Goal: Task Accomplishment & Management: Complete application form

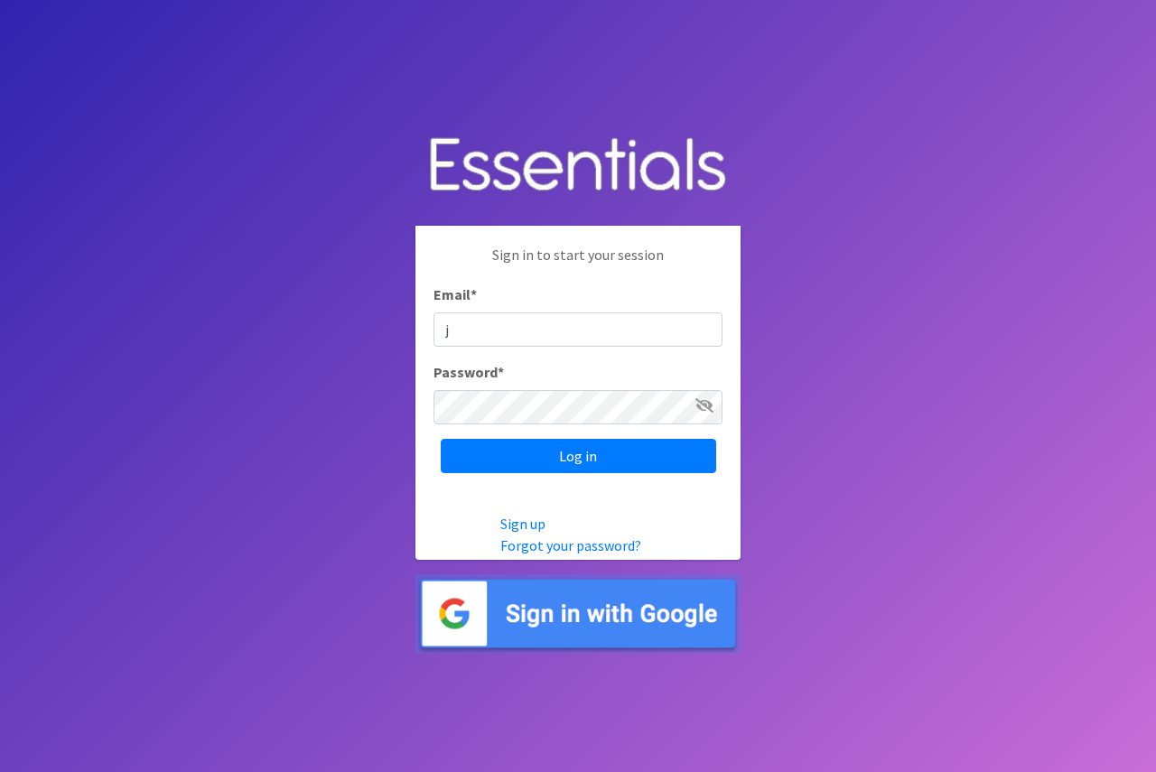
type input "[EMAIL_ADDRESS][DOMAIN_NAME]"
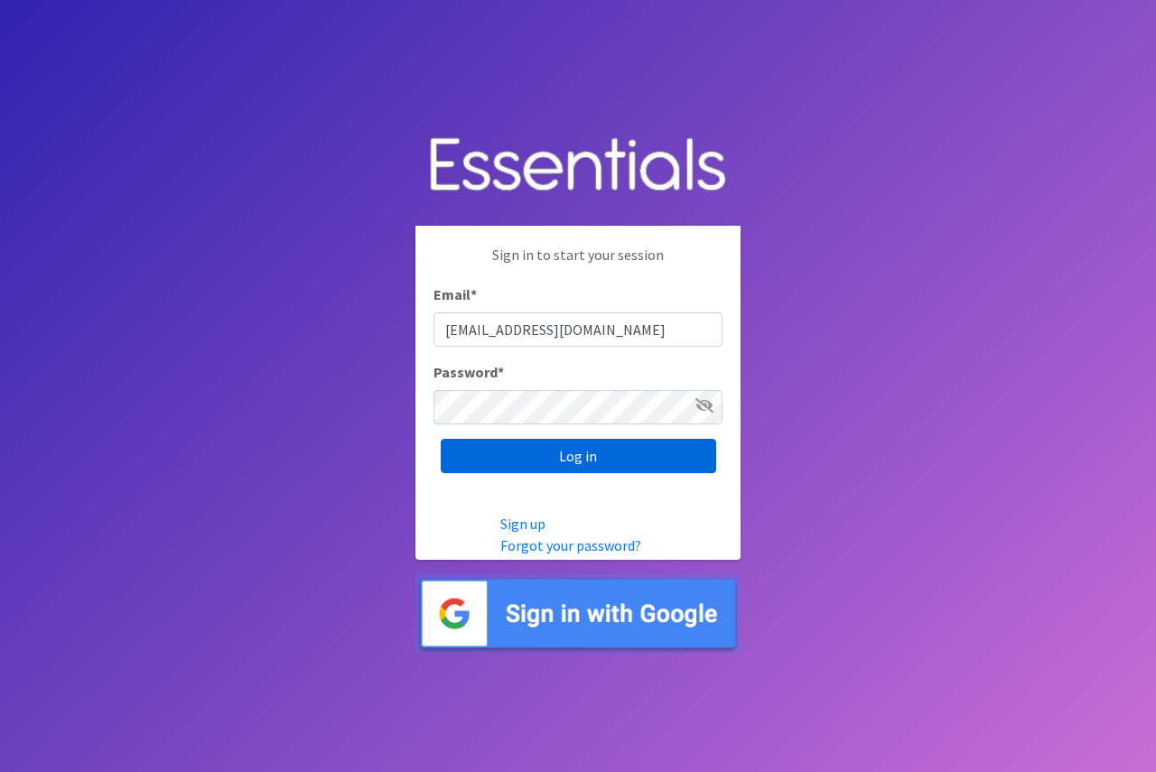
click at [480, 463] on input "Log in" at bounding box center [579, 456] width 276 height 34
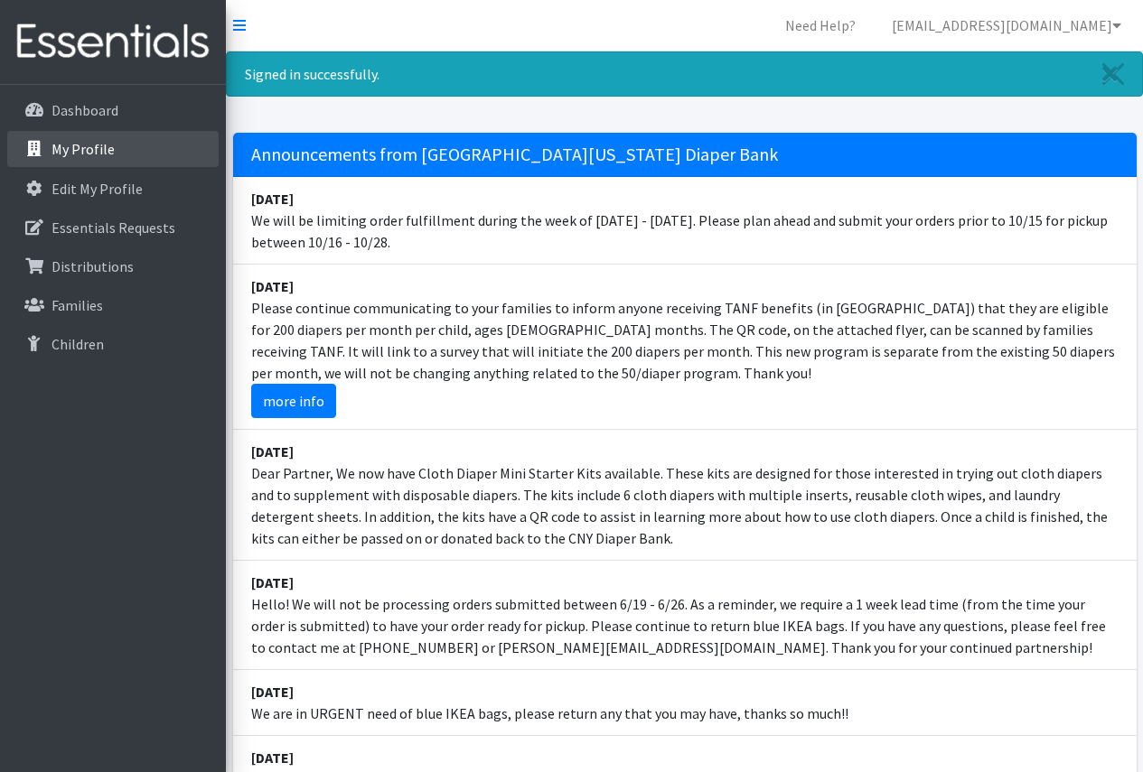
click at [67, 147] on p "My Profile" at bounding box center [82, 149] width 63 height 18
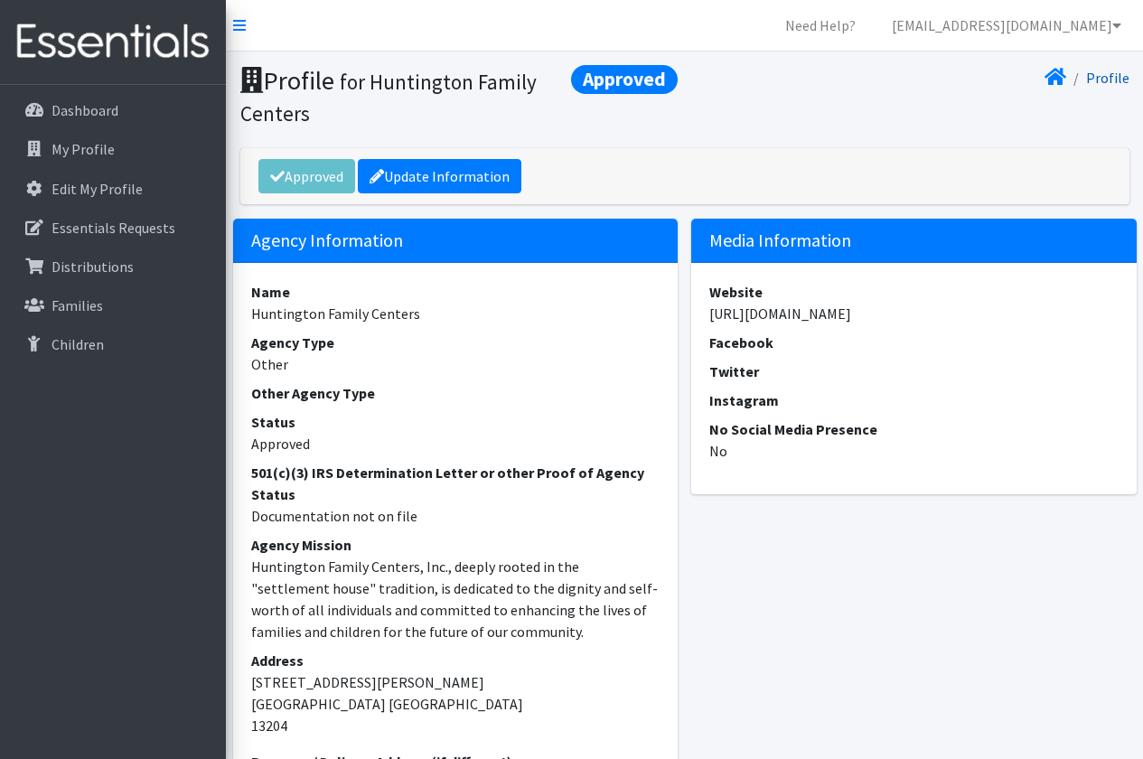
click at [1105, 75] on link "Profile" at bounding box center [1107, 78] width 43 height 18
click at [95, 190] on p "Edit My Profile" at bounding box center [96, 189] width 91 height 18
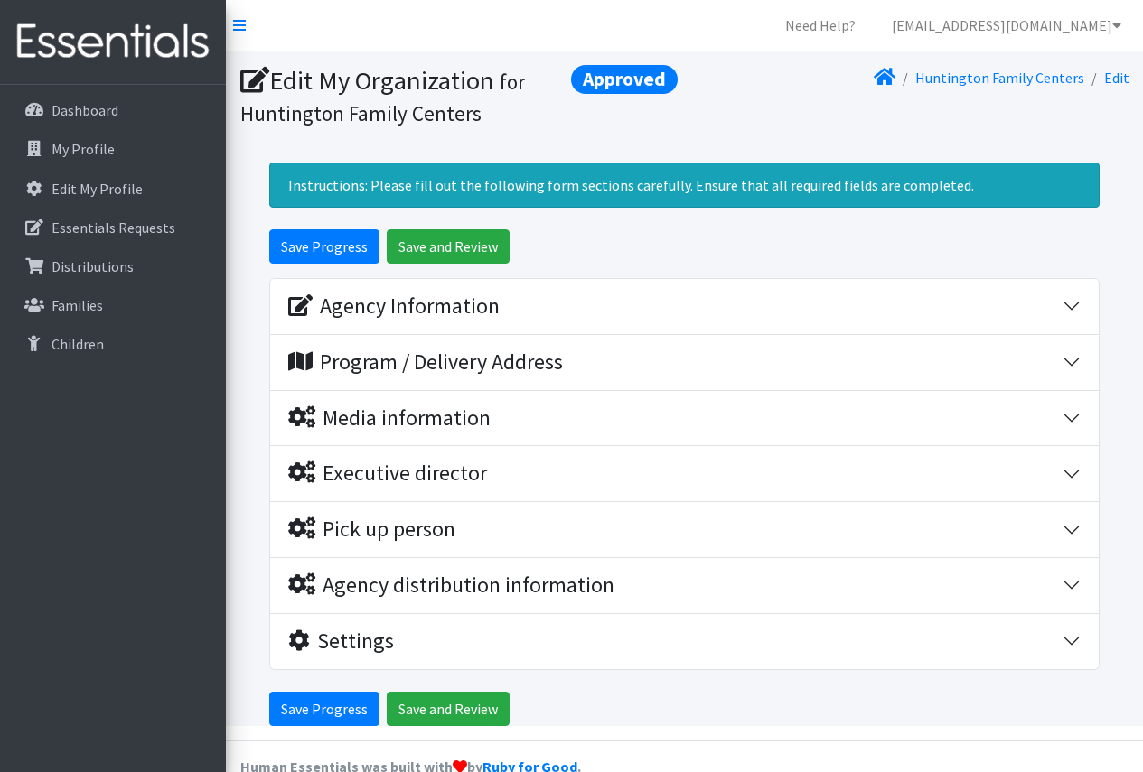
scroll to position [36, 0]
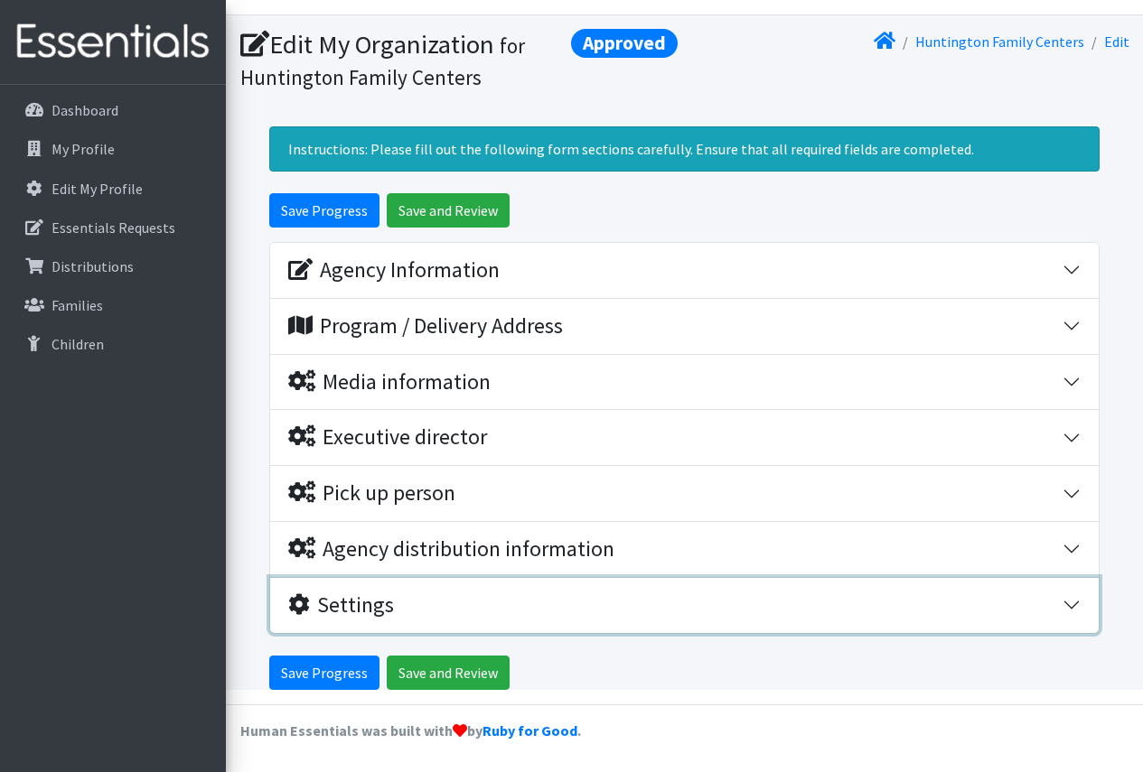
click at [1079, 602] on button "Settings" at bounding box center [684, 605] width 828 height 55
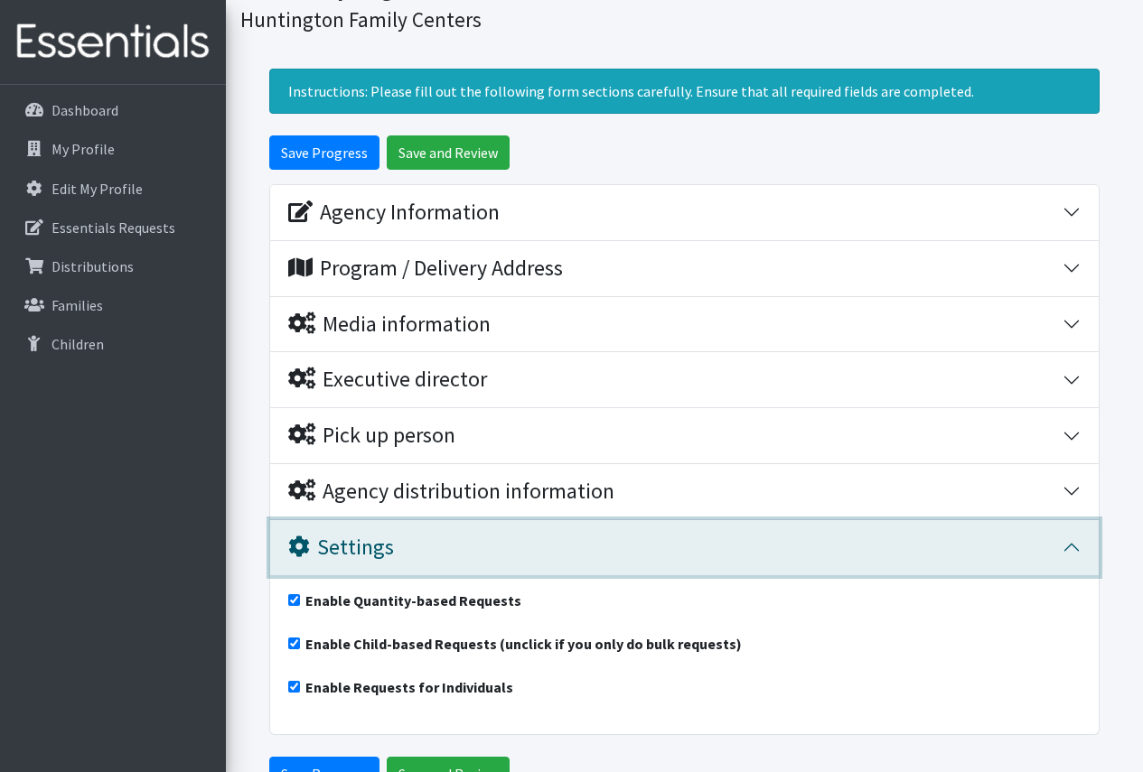
scroll to position [126, 0]
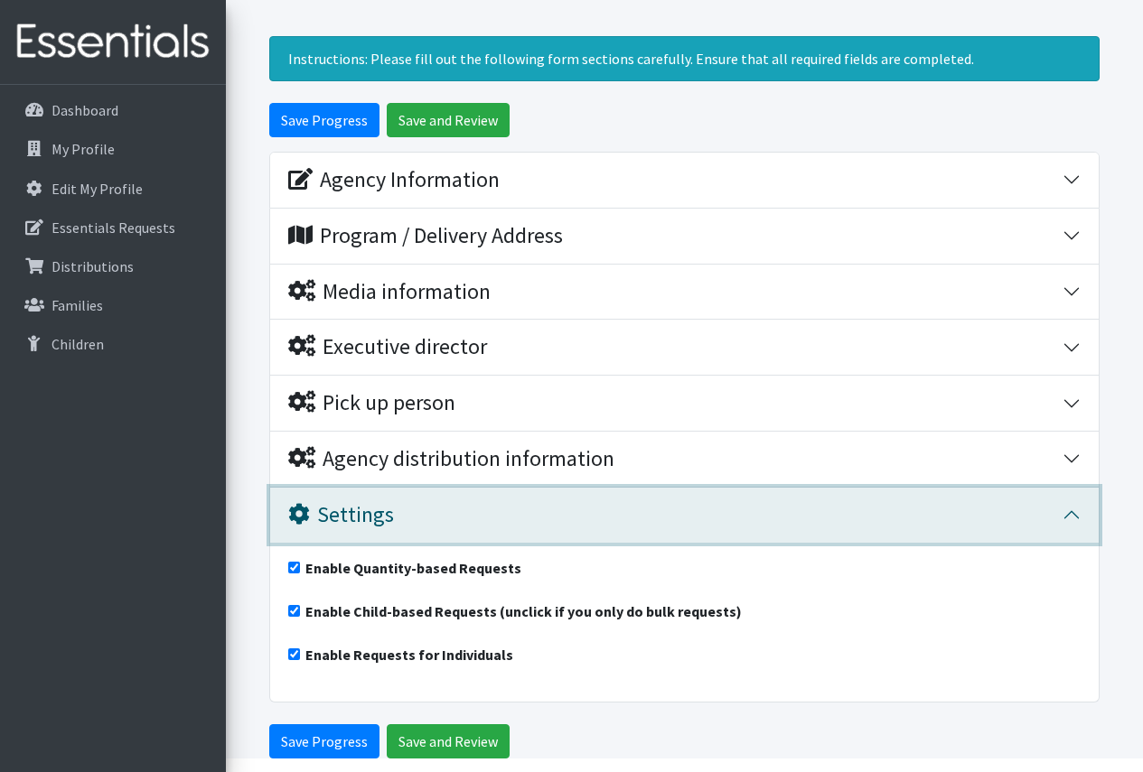
click at [1067, 514] on button "Settings" at bounding box center [684, 515] width 828 height 55
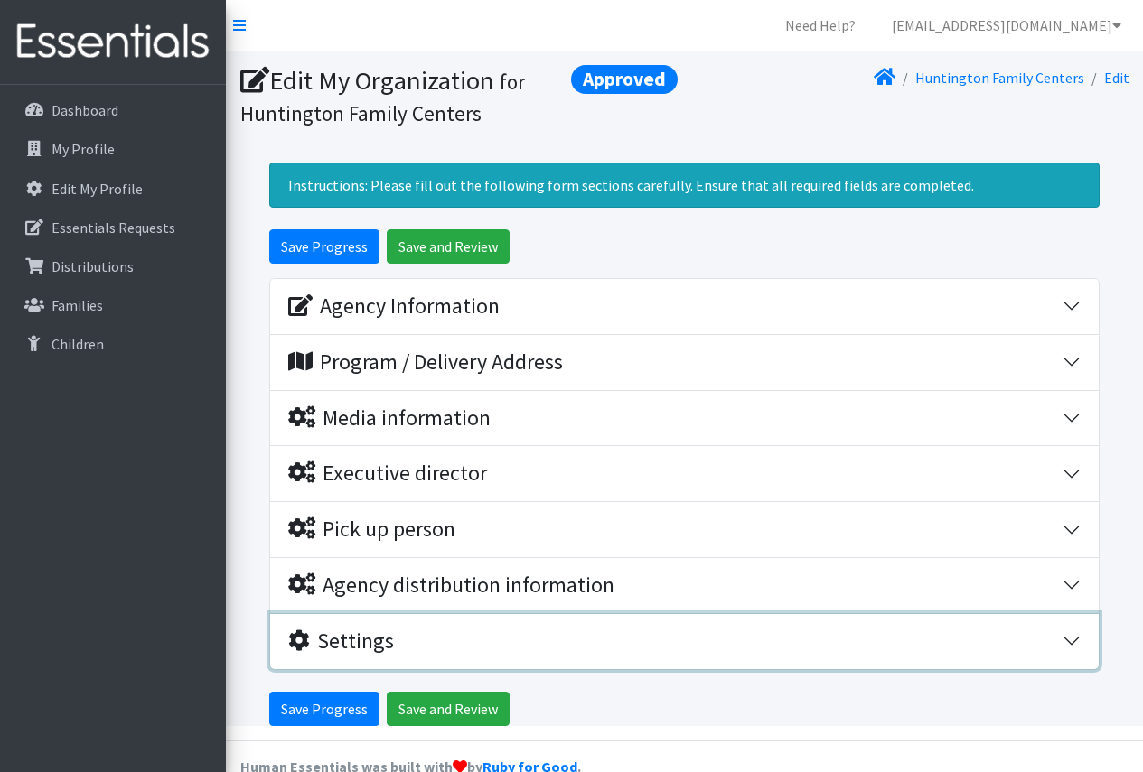
scroll to position [36, 0]
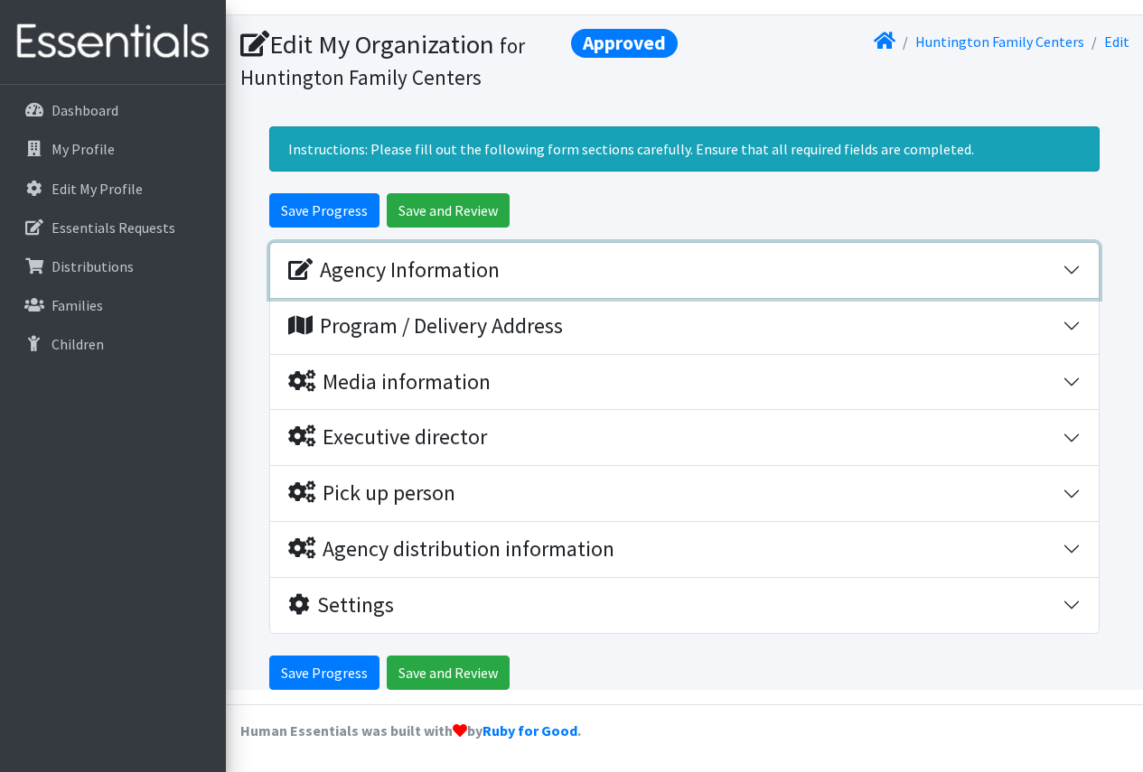
click at [1070, 271] on button "Agency Information" at bounding box center [684, 270] width 828 height 55
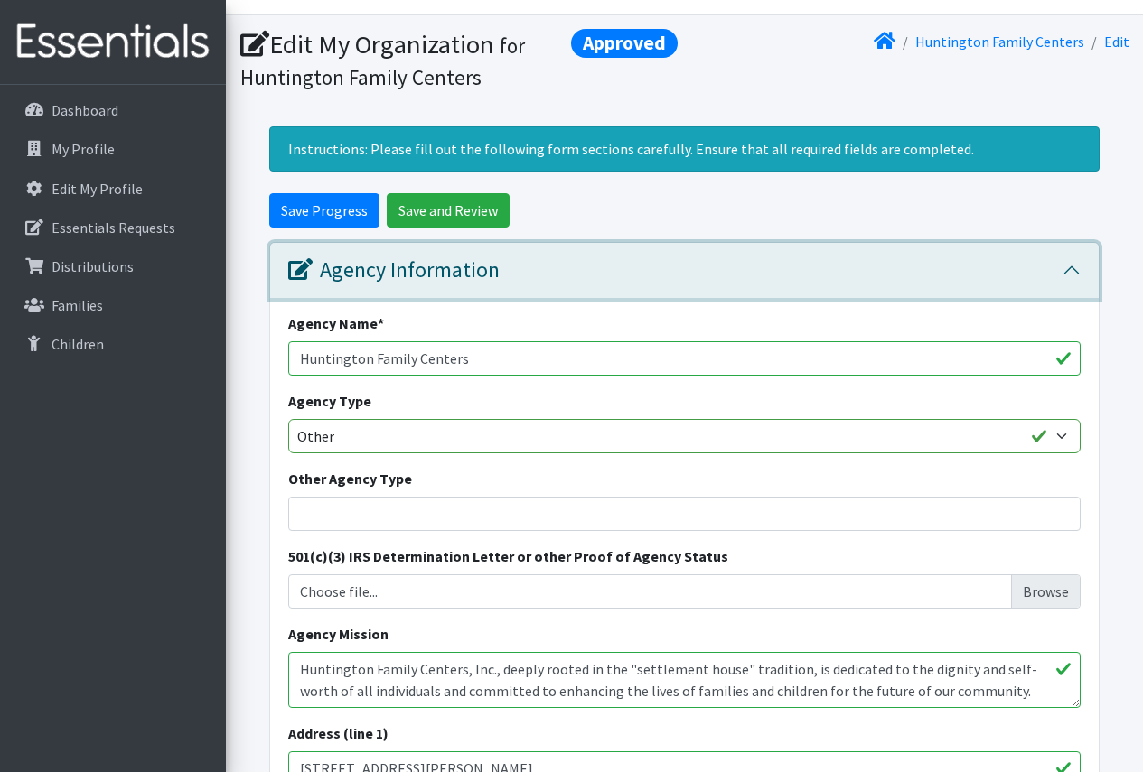
click at [1068, 267] on button "Agency Information" at bounding box center [684, 270] width 828 height 55
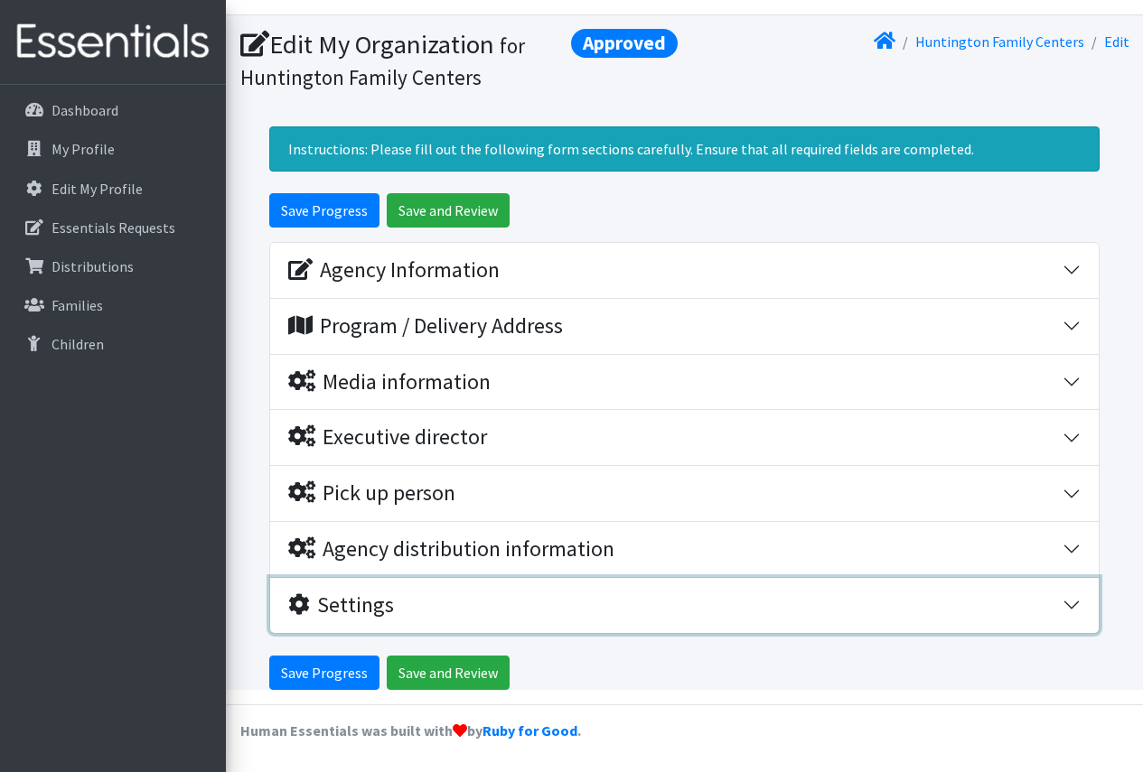
click at [1071, 606] on button "Settings" at bounding box center [684, 605] width 828 height 55
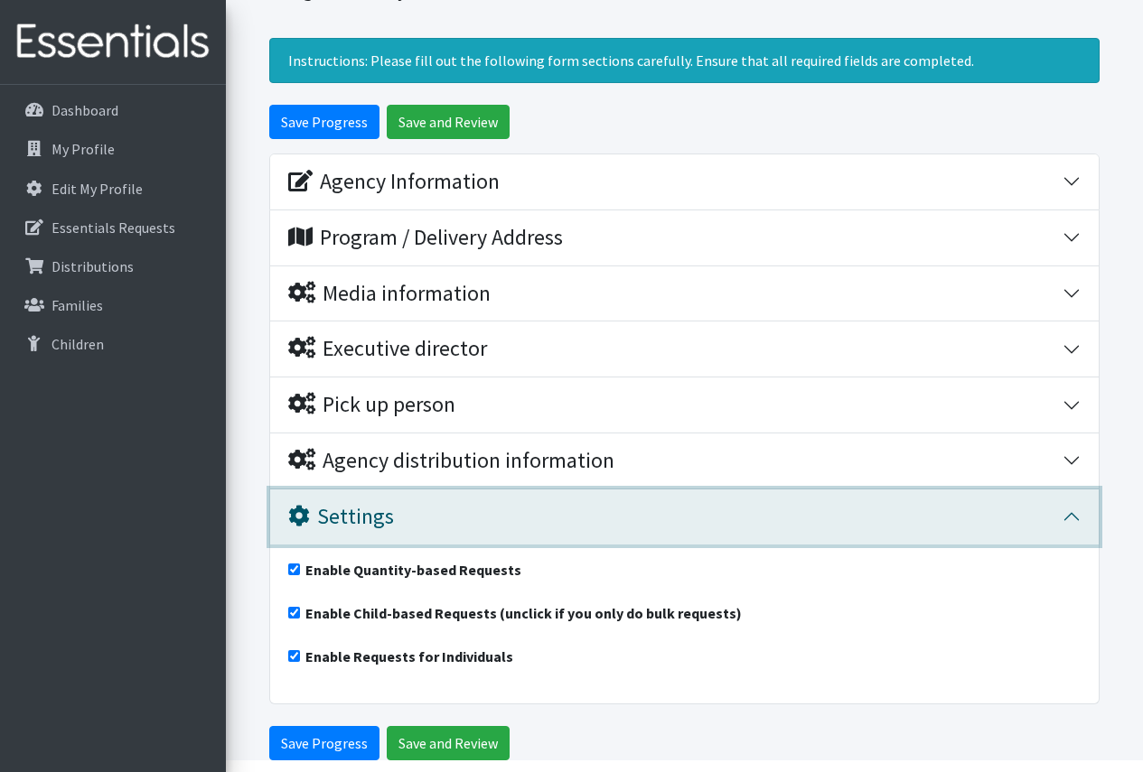
scroll to position [14, 0]
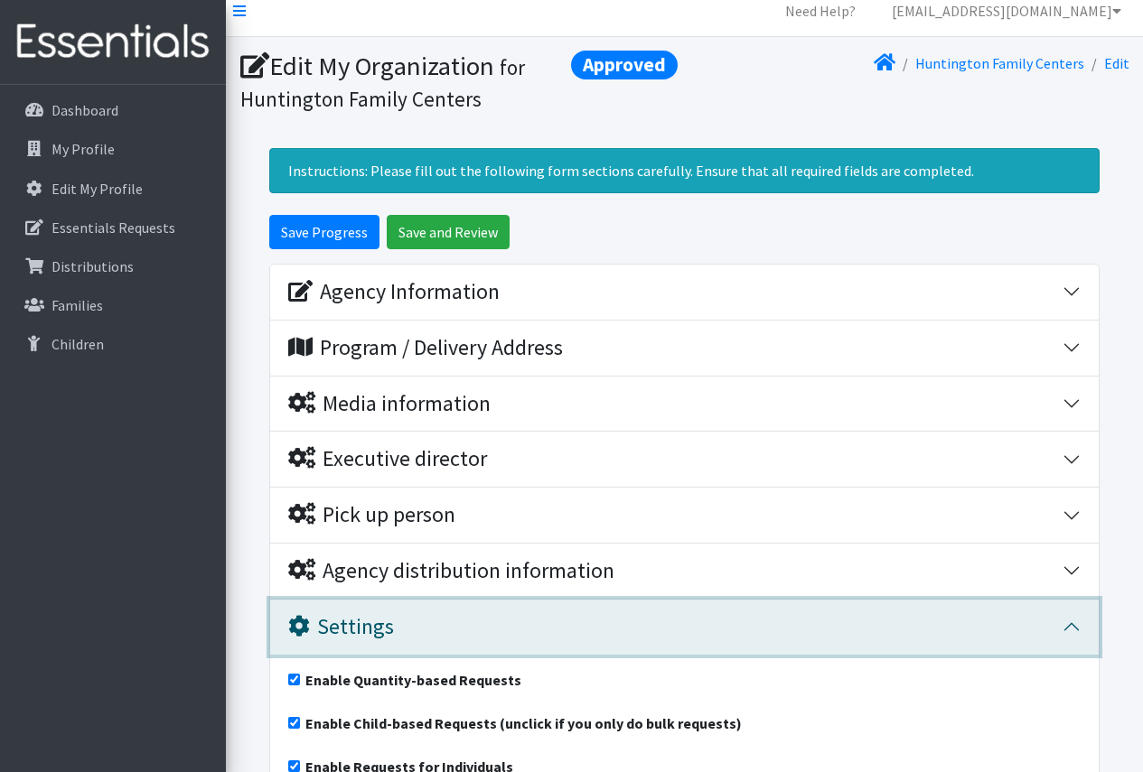
click at [1072, 623] on button "Settings" at bounding box center [684, 627] width 828 height 55
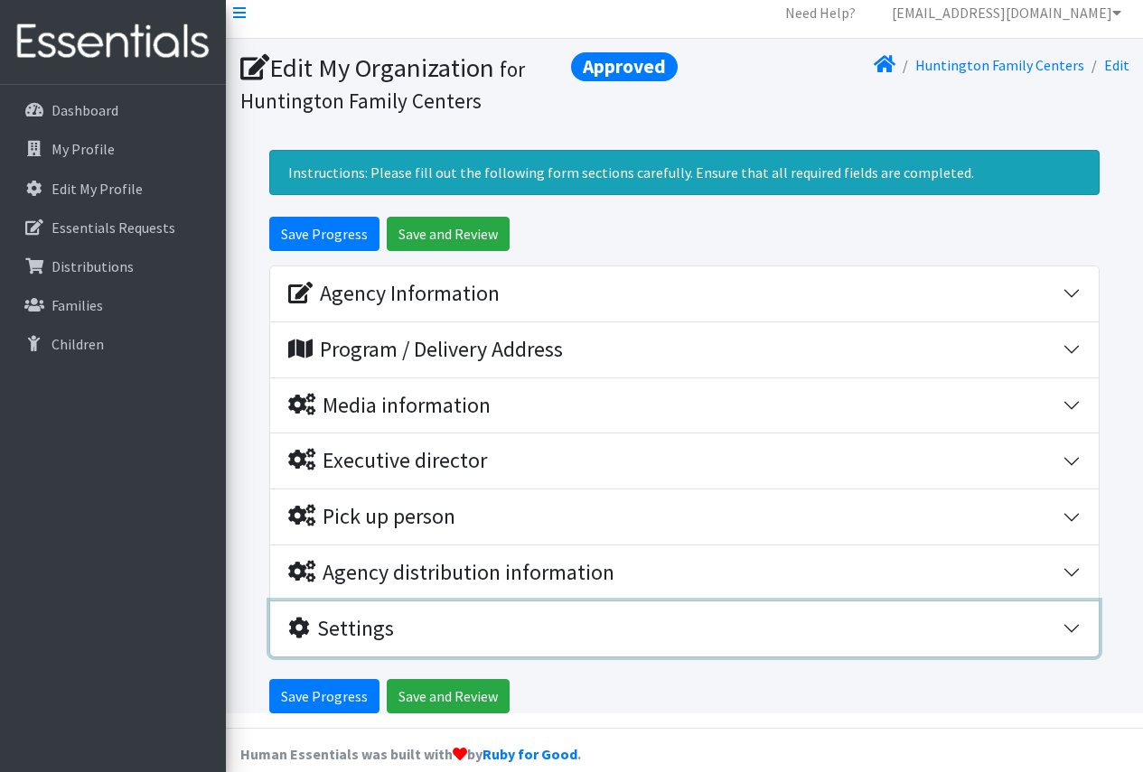
scroll to position [0, 0]
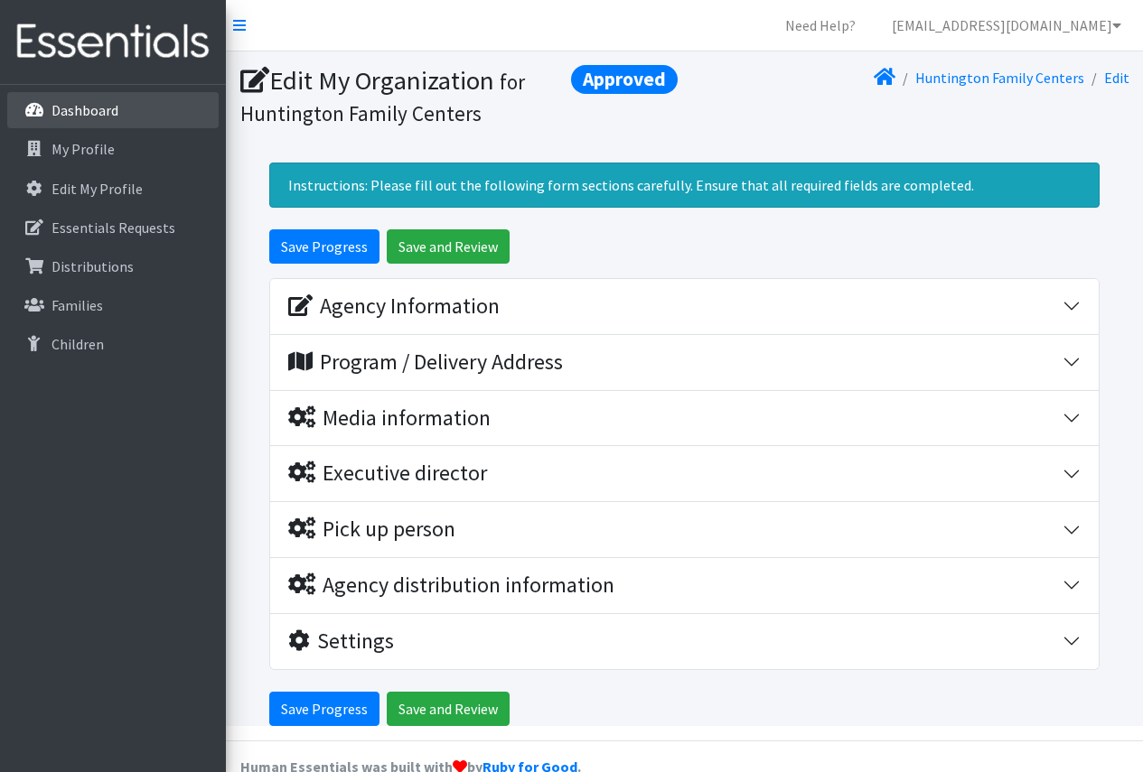
click at [61, 102] on p "Dashboard" at bounding box center [84, 110] width 67 height 18
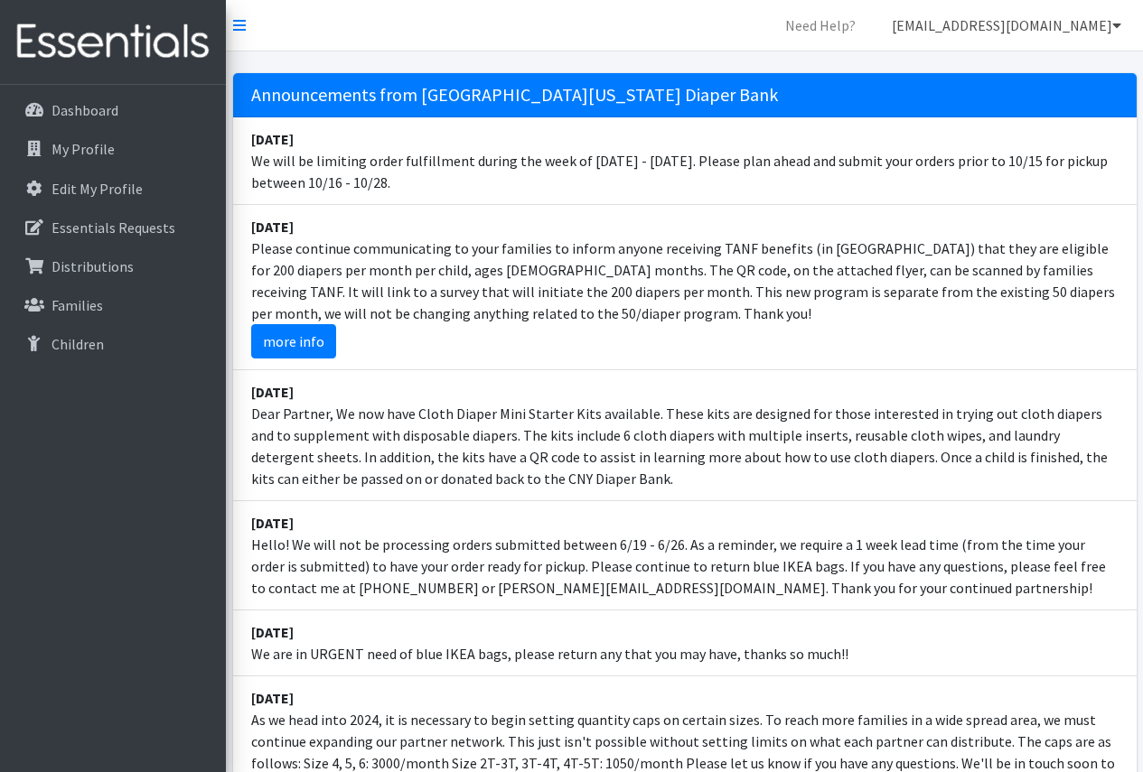
click at [1120, 24] on icon at bounding box center [1116, 25] width 9 height 14
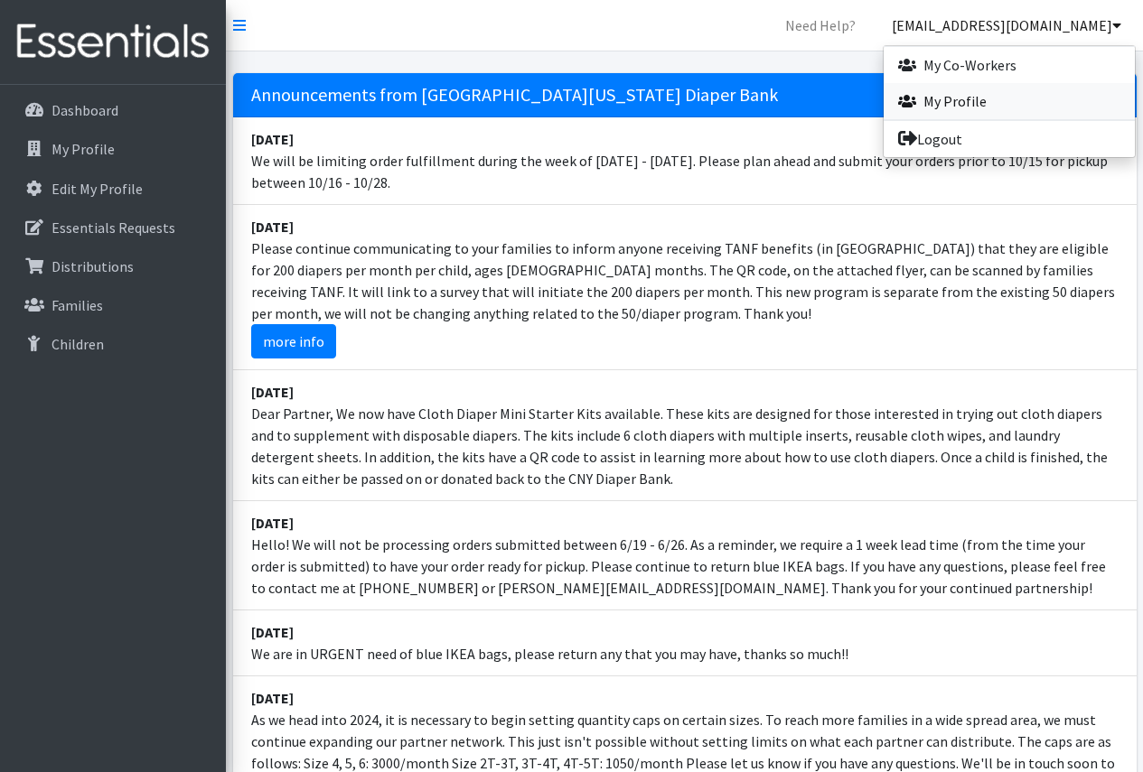
click at [947, 98] on link "My Profile" at bounding box center [1008, 101] width 251 height 36
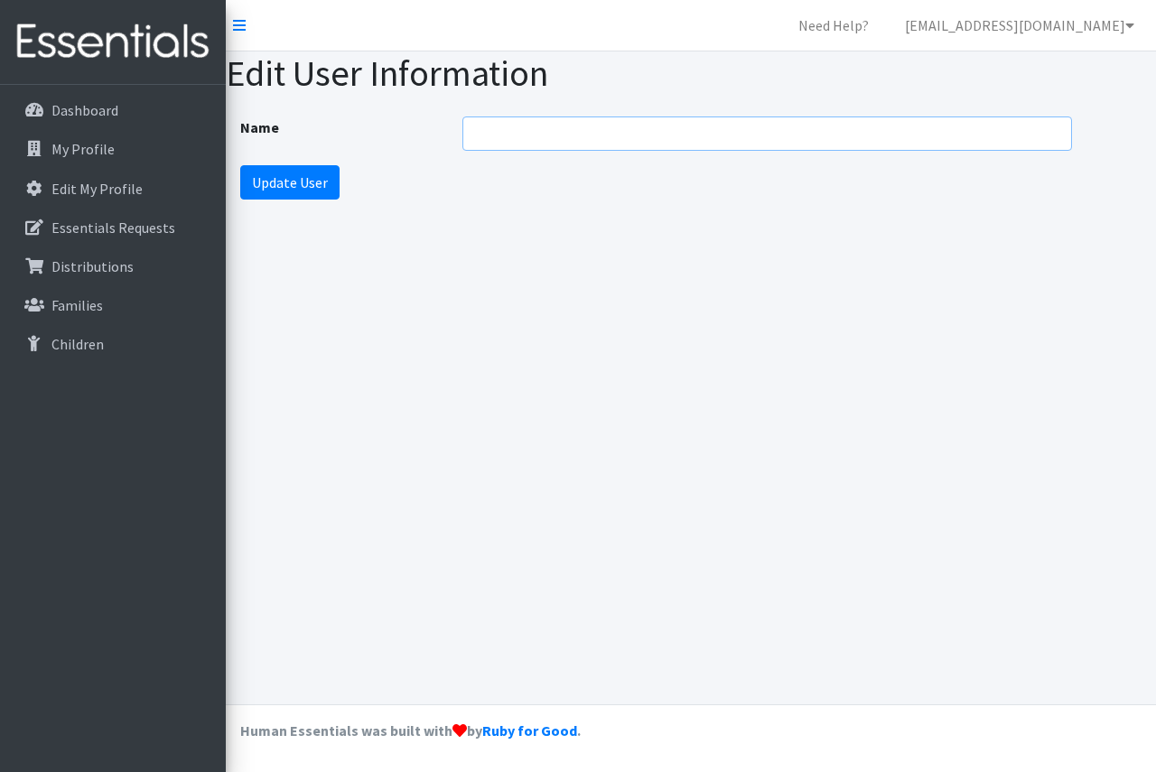
click at [488, 135] on input "Name" at bounding box center [768, 134] width 610 height 34
type input "J"
drag, startPoint x: 511, startPoint y: 519, endPoint x: 378, endPoint y: 294, distance: 262.0
click at [507, 516] on div "Edit User Information Name Update User" at bounding box center [691, 377] width 930 height 653
click at [238, 28] on icon at bounding box center [239, 25] width 13 height 14
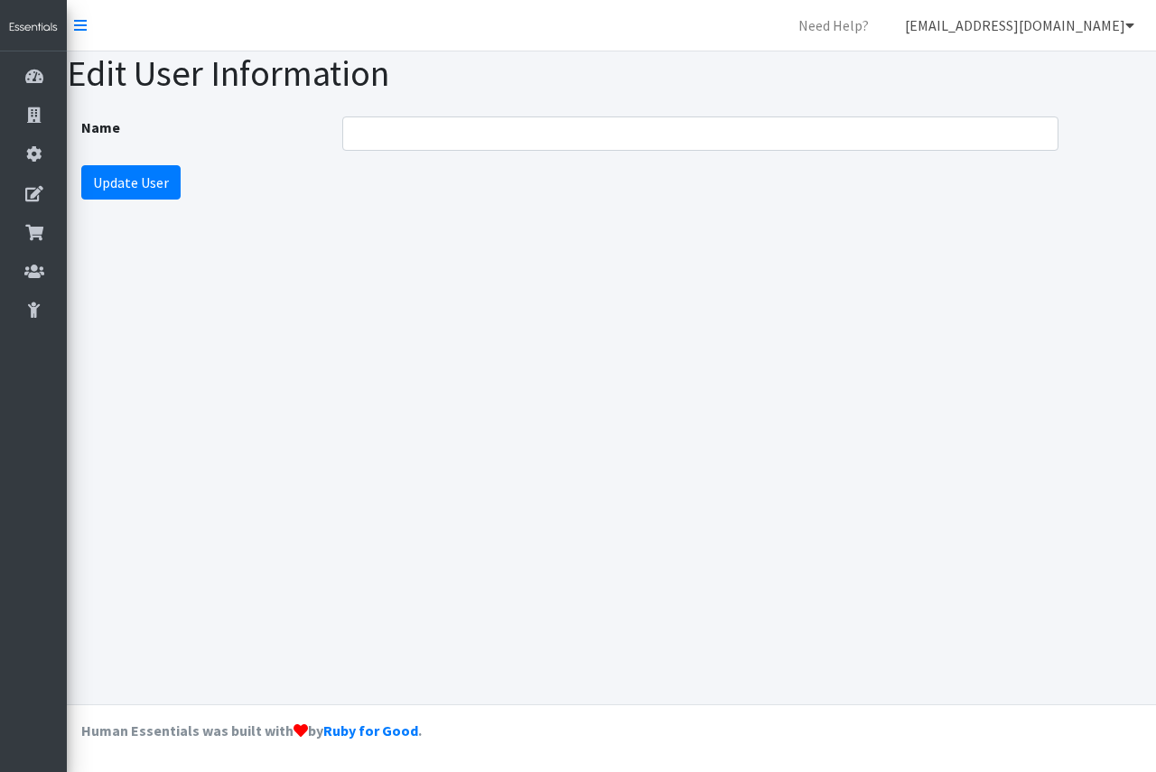
click at [1127, 24] on icon at bounding box center [1130, 25] width 9 height 14
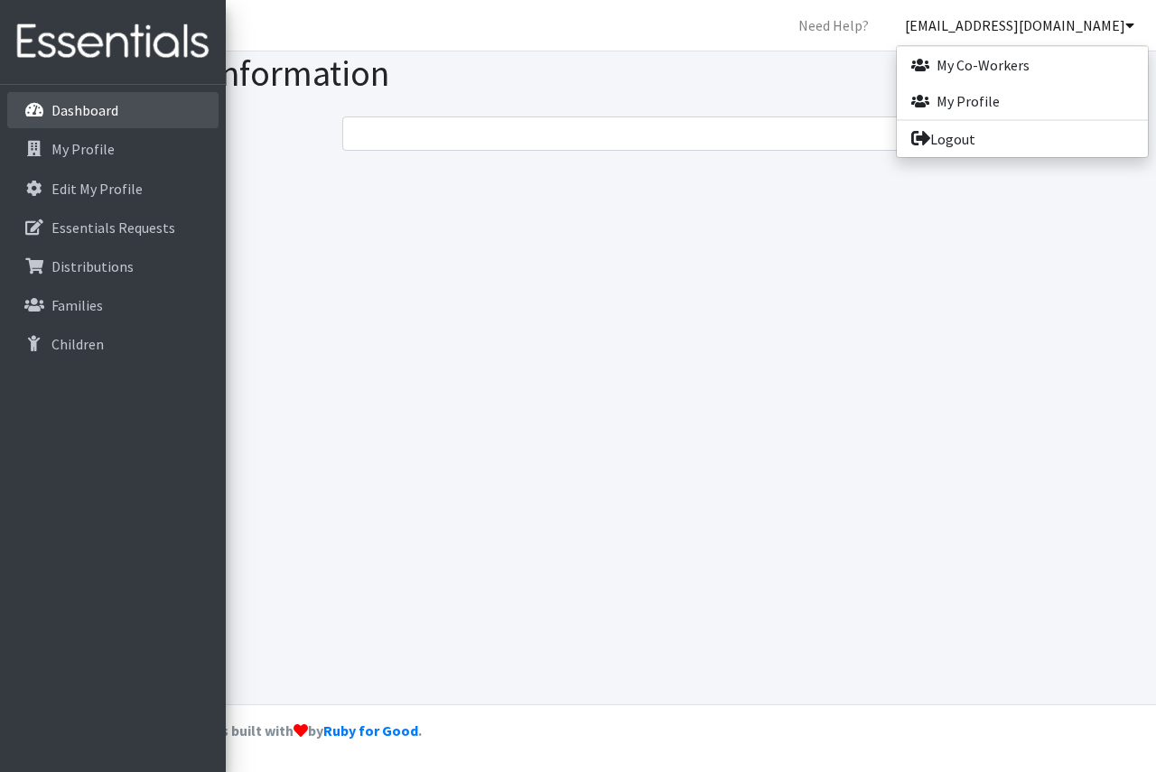
drag, startPoint x: 93, startPoint y: 109, endPoint x: 141, endPoint y: 128, distance: 51.5
click at [51, 112] on p "Dashboard" at bounding box center [51, 110] width 0 height 22
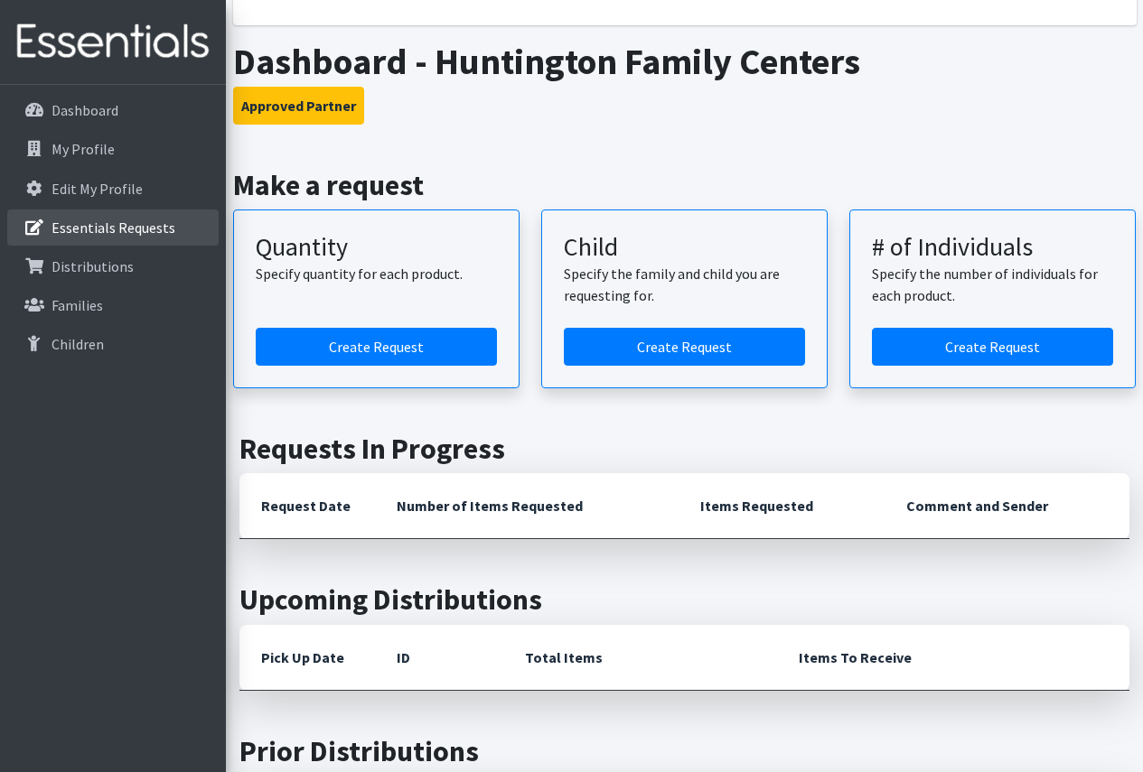
scroll to position [813, 0]
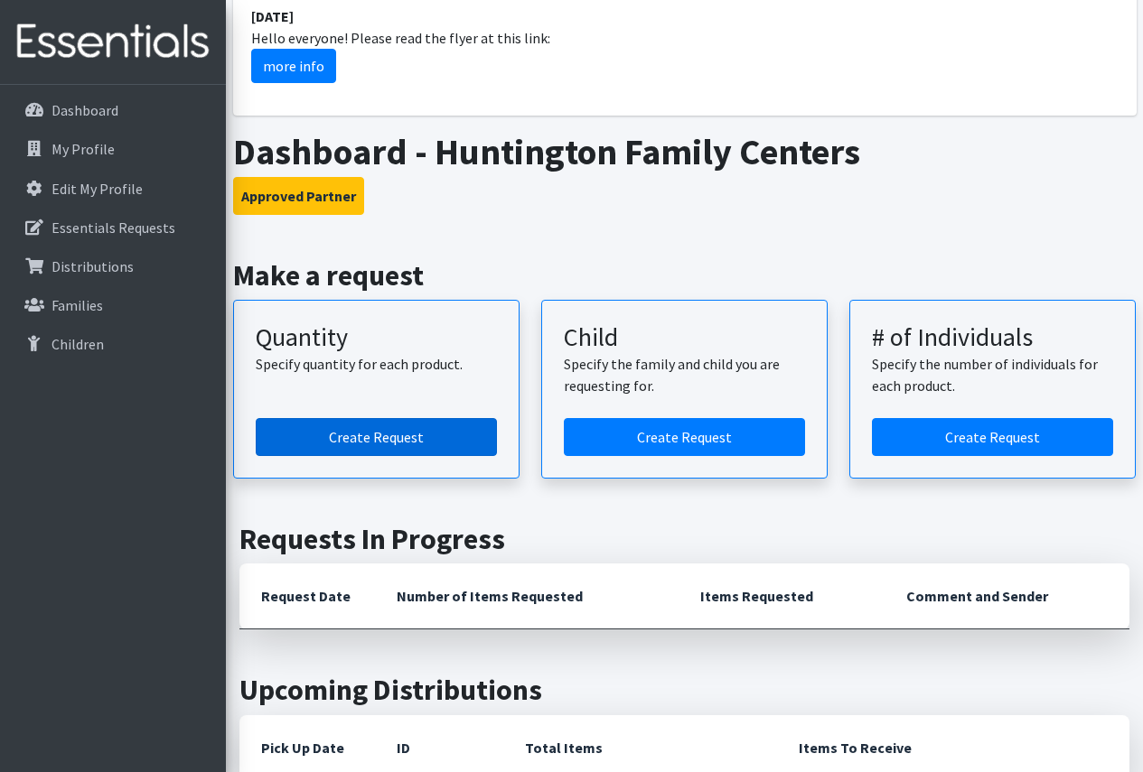
click at [393, 444] on link "Create Request" at bounding box center [376, 437] width 241 height 38
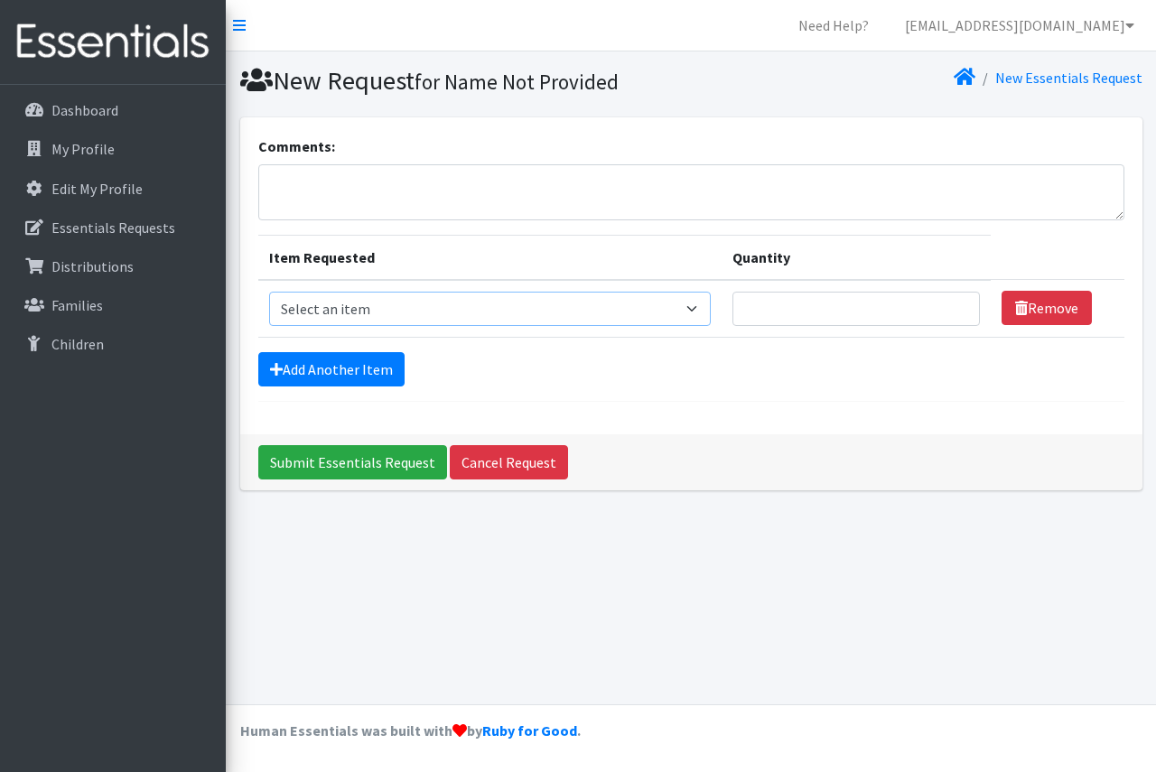
click at [696, 311] on select "Select an item 2T3T(30/child) 3T4T(30/child) 4T5T(30/child) Cloth Diaper Kit (s…" at bounding box center [490, 309] width 443 height 34
select select "966"
click at [269, 292] on select "Select an item 2T3T(30/child) 3T4T(30/child) 4T5T(30/child) Cloth Diaper Kit (s…" at bounding box center [490, 309] width 443 height 34
click at [830, 295] on input "Quantity" at bounding box center [857, 309] width 248 height 34
type input "3000"
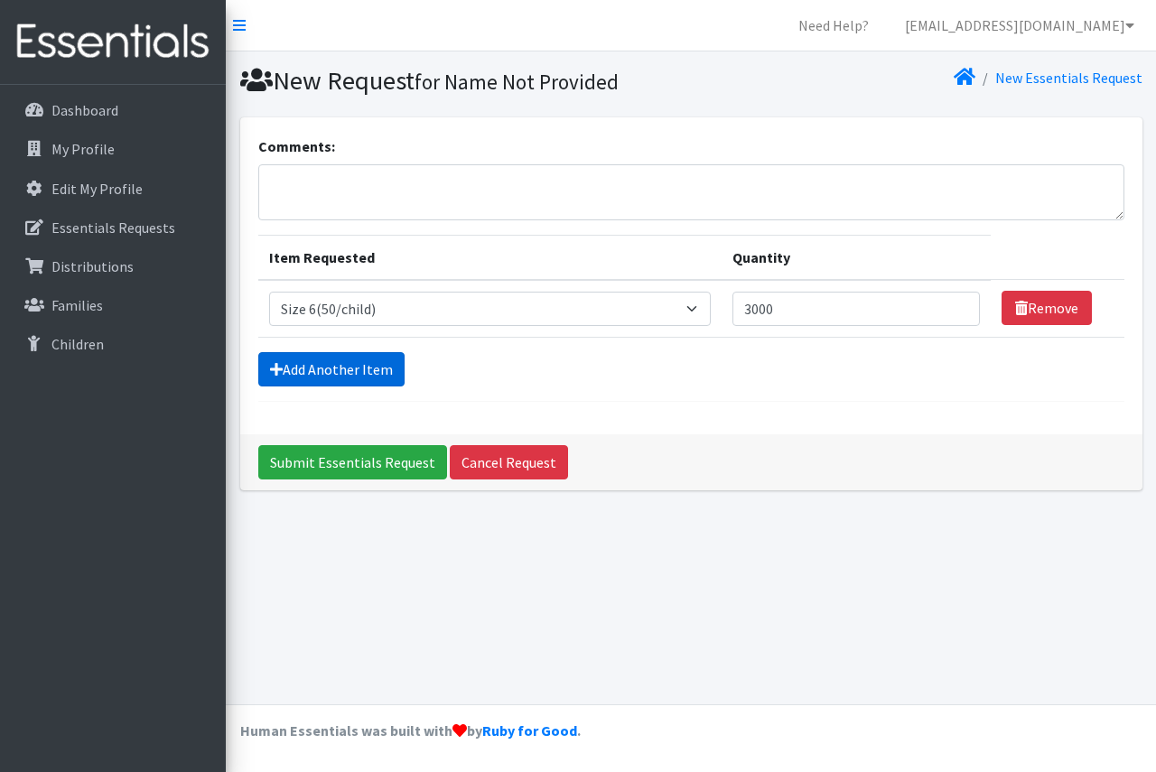
click at [357, 360] on link "Add Another Item" at bounding box center [331, 369] width 146 height 34
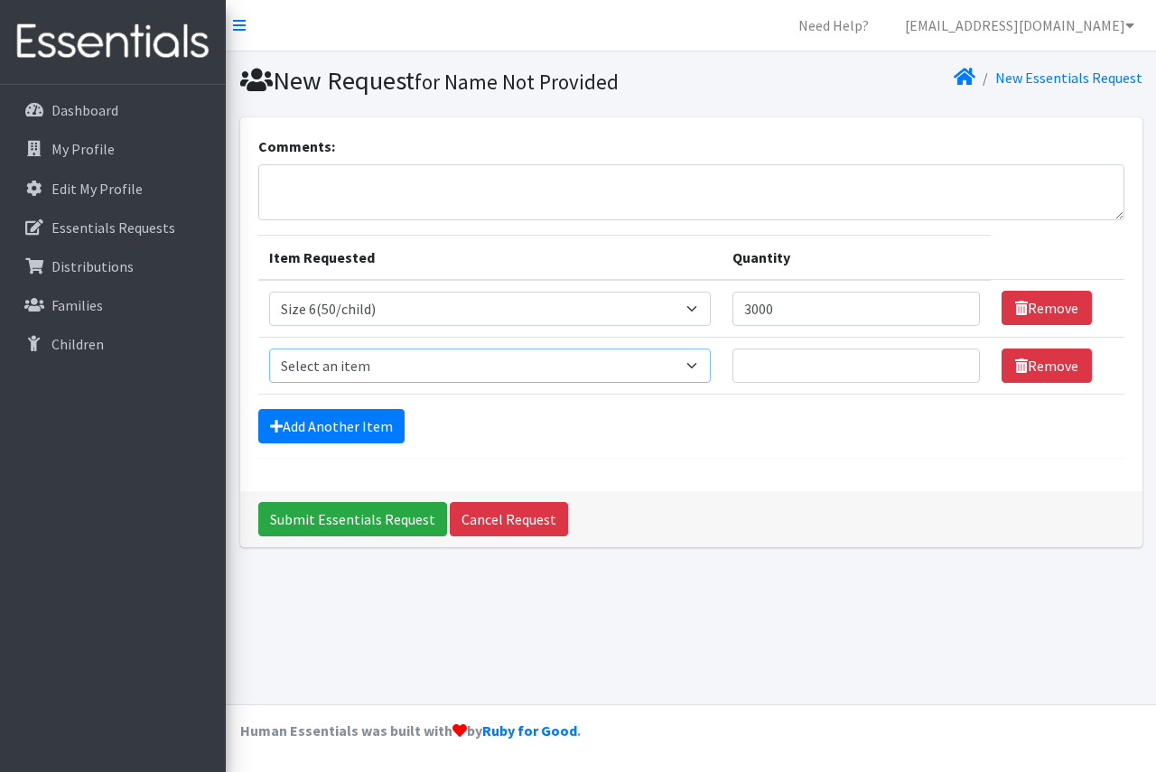
drag, startPoint x: 700, startPoint y: 368, endPoint x: 678, endPoint y: 367, distance: 21.7
click at [700, 367] on select "Select an item 2T3T(30/child) 3T4T(30/child) 4T5T(30/child) Cloth Diaper Kit (s…" at bounding box center [490, 366] width 443 height 34
select select "964"
click at [269, 349] on select "Select an item 2T3T(30/child) 3T4T(30/child) 4T5T(30/child) Cloth Diaper Kit (s…" at bounding box center [490, 366] width 443 height 34
click at [821, 354] on input "Quantity" at bounding box center [857, 366] width 248 height 34
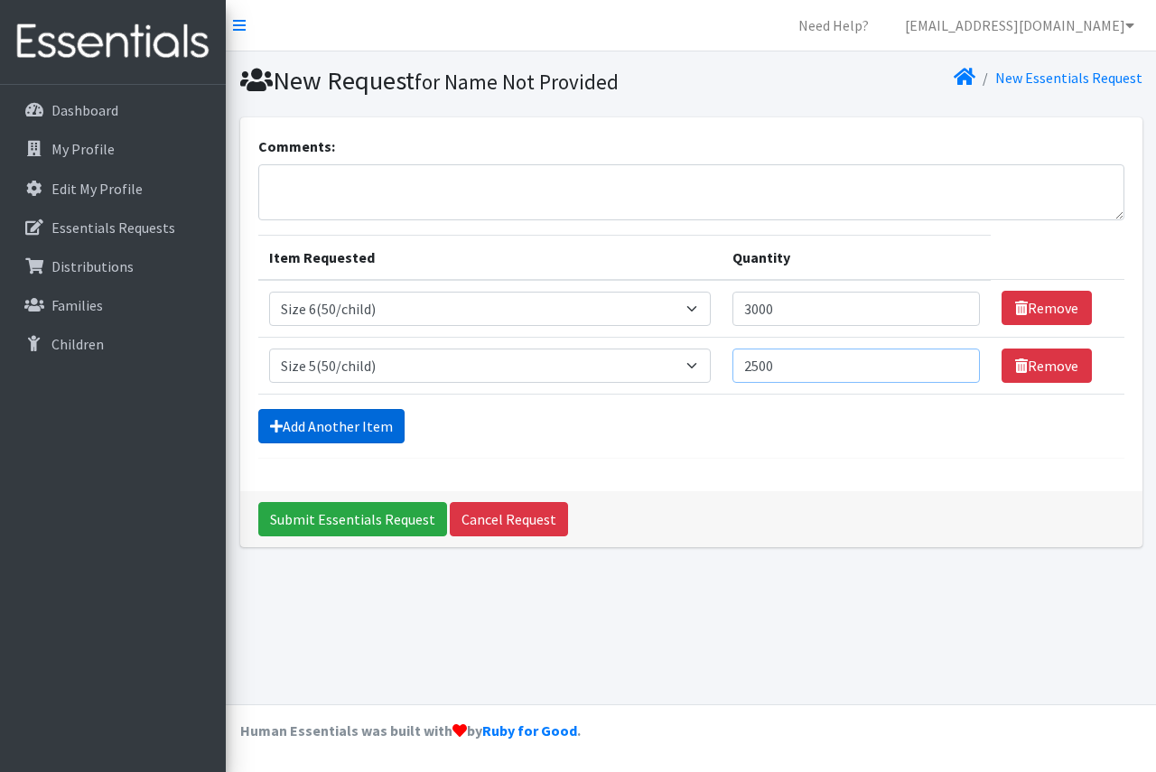
type input "2500"
click at [332, 416] on link "Add Another Item" at bounding box center [331, 426] width 146 height 34
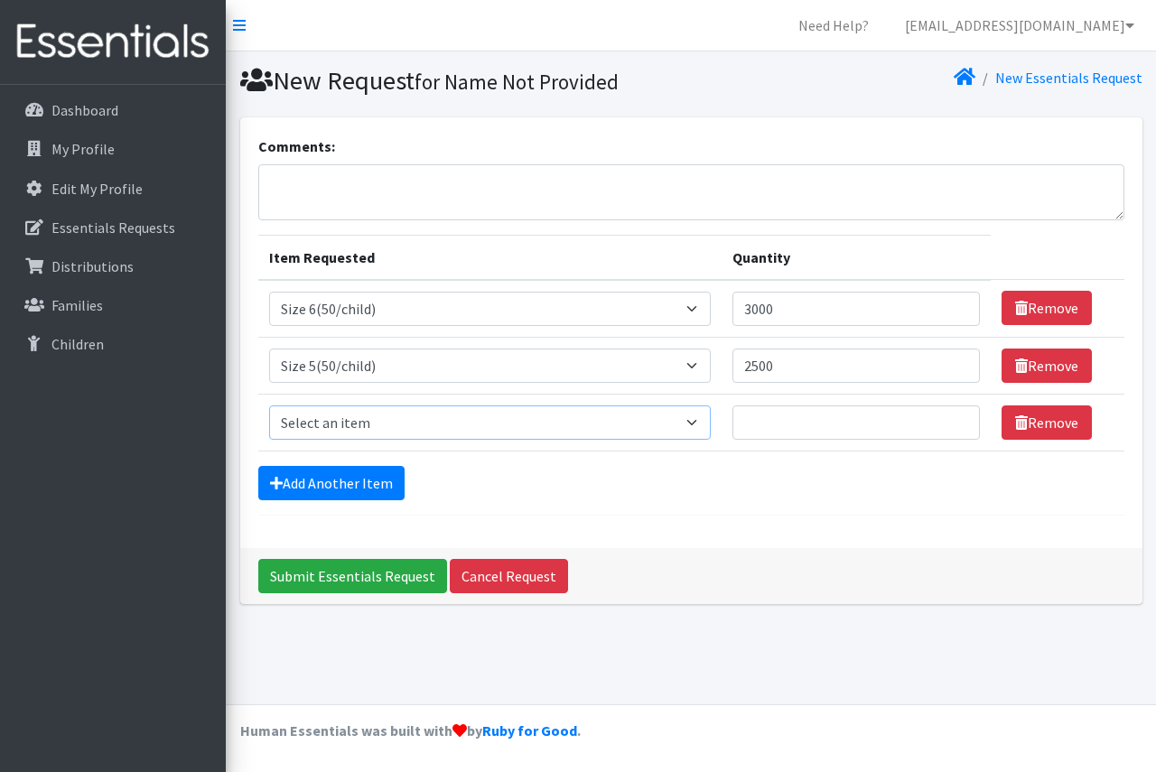
click at [695, 420] on select "Select an item 2T3T(30/child) 3T4T(30/child) 4T5T(30/child) Cloth Diaper Kit (s…" at bounding box center [490, 423] width 443 height 34
click at [733, 500] on div "Add Another Item" at bounding box center [691, 483] width 866 height 34
click at [703, 420] on select "Select an item 2T3T(30/child) 3T4T(30/child) 4T5T(30/child) Cloth Diaper Kit (s…" at bounding box center [490, 423] width 443 height 34
select select "963"
click at [269, 406] on select "Select an item 2T3T(30/child) 3T4T(30/child) 4T5T(30/child) Cloth Diaper Kit (s…" at bounding box center [490, 423] width 443 height 34
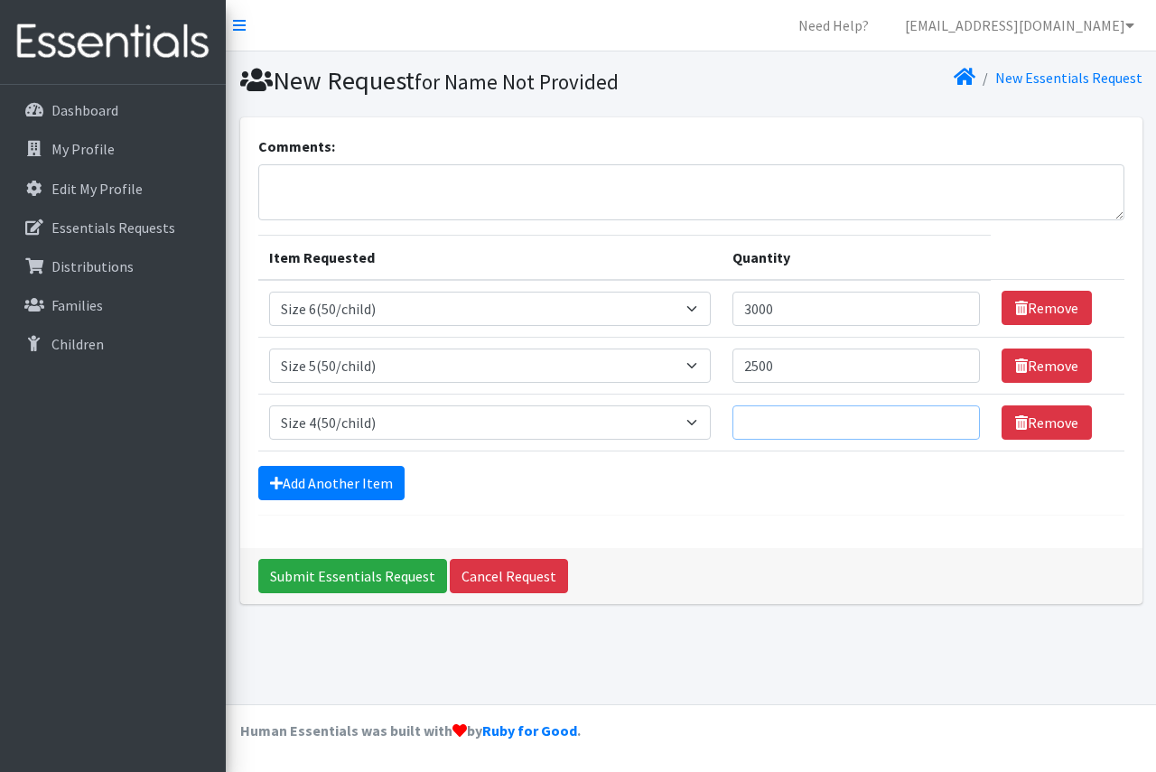
click at [837, 421] on input "Quantity" at bounding box center [857, 423] width 248 height 34
type input "500"
click at [283, 488] on link "Add Another Item" at bounding box center [331, 483] width 146 height 34
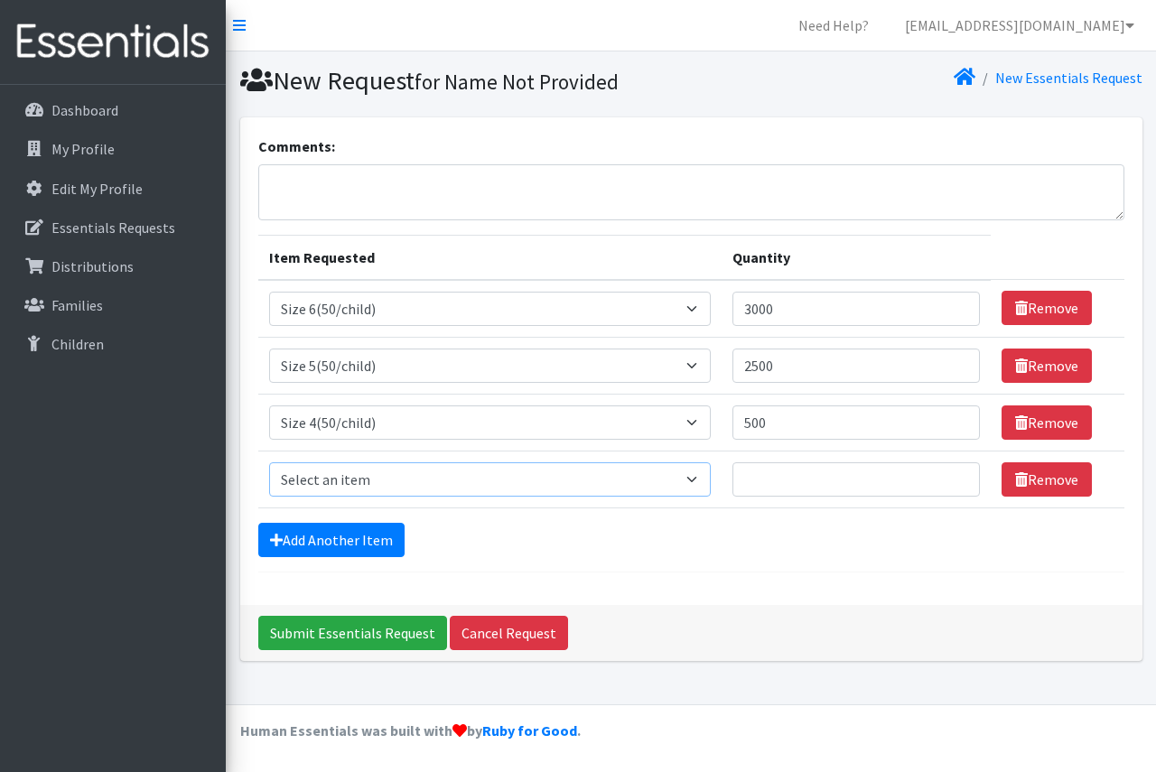
drag, startPoint x: 696, startPoint y: 481, endPoint x: 670, endPoint y: 479, distance: 25.4
click at [695, 481] on select "Select an item 2T3T(30/child) 3T4T(30/child) 4T5T(30/child) Cloth Diaper Kit (s…" at bounding box center [490, 480] width 443 height 34
select select "954"
click at [269, 463] on select "Select an item 2T3T(30/child) 3T4T(30/child) 4T5T(30/child) Cloth Diaper Kit (s…" at bounding box center [490, 480] width 443 height 34
click at [805, 481] on input "Quantity" at bounding box center [857, 480] width 248 height 34
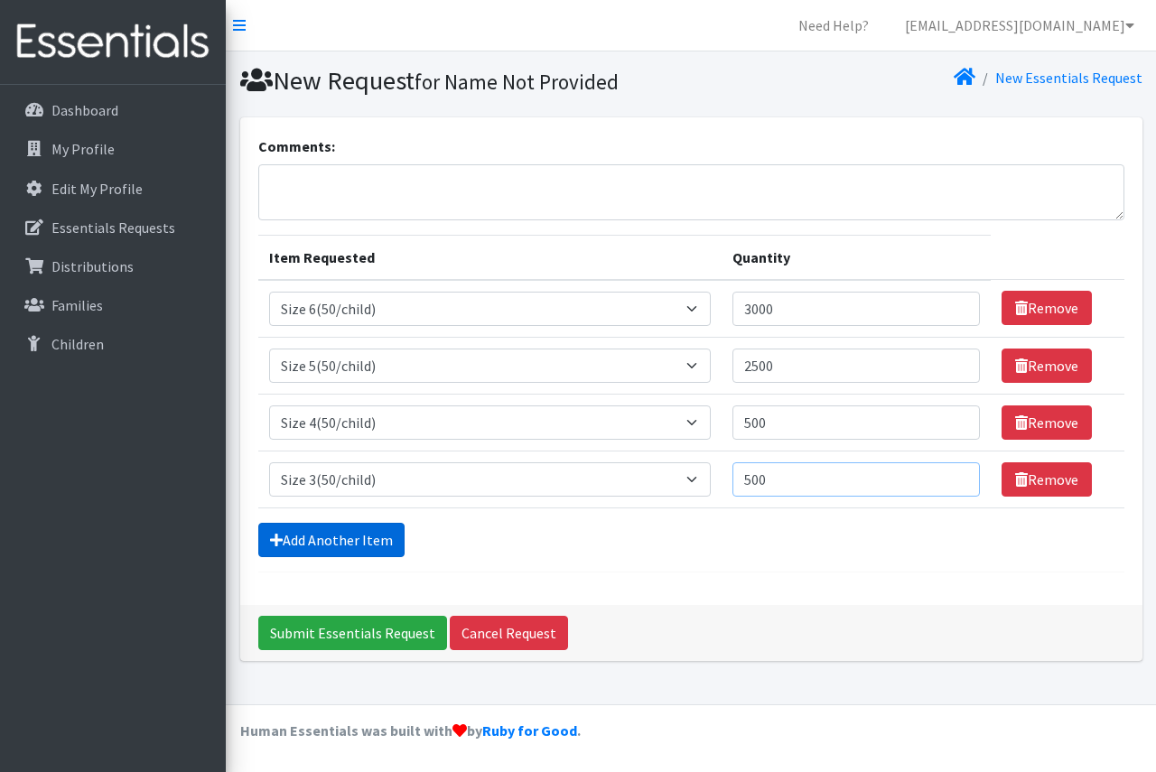
type input "500"
click at [342, 528] on link "Add Another Item" at bounding box center [331, 540] width 146 height 34
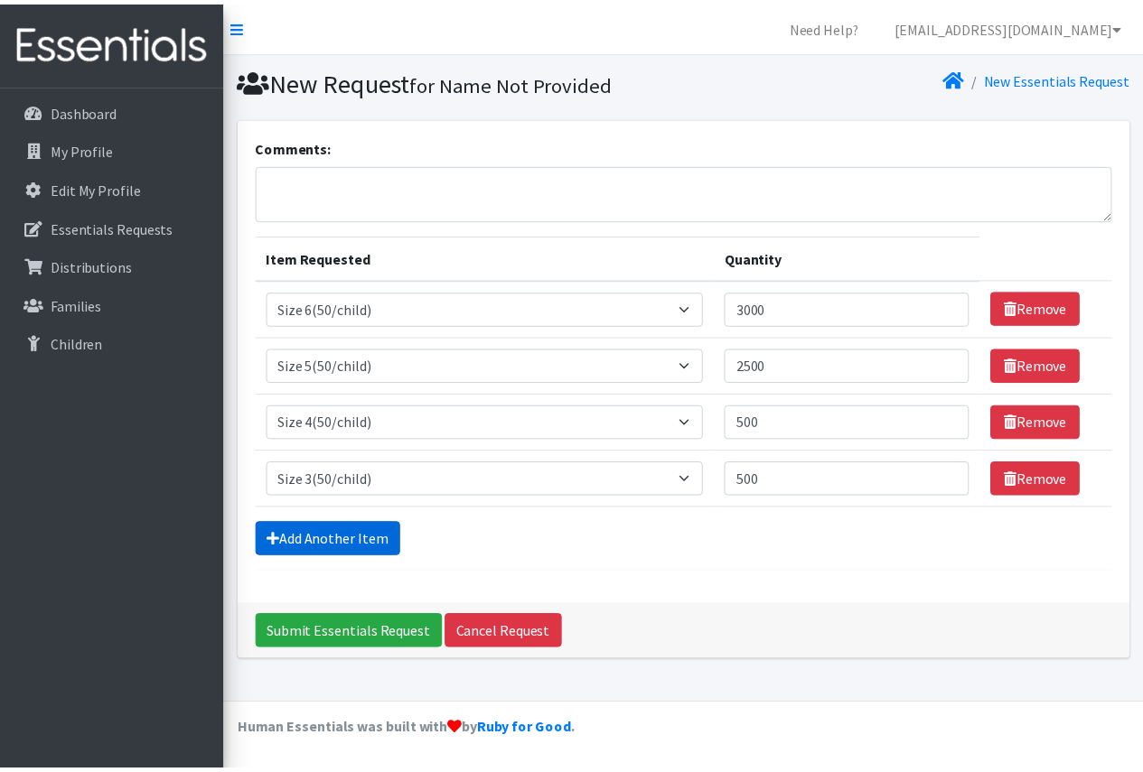
scroll to position [28, 0]
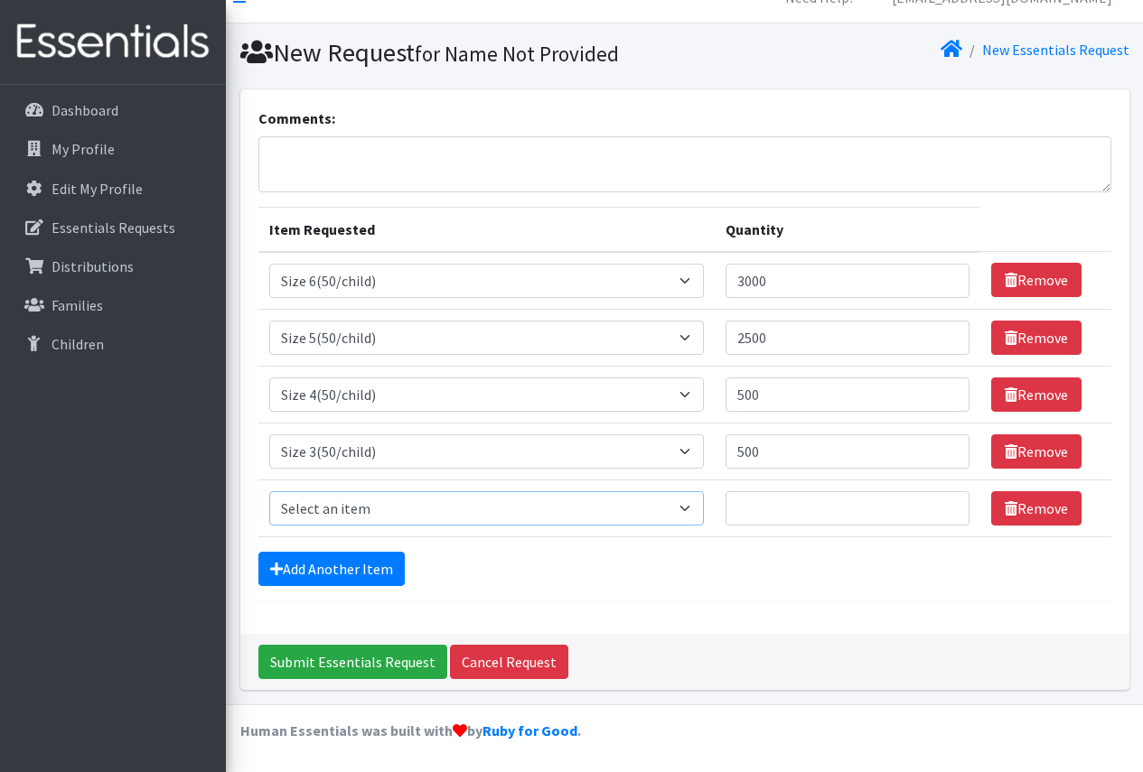
click at [695, 508] on select "Select an item 2T3T(30/child) 3T4T(30/child) 4T5T(30/child) Cloth Diaper Kit (s…" at bounding box center [486, 508] width 435 height 34
select select "950"
click at [269, 491] on select "Select an item 2T3T(30/child) 3T4T(30/child) 4T5T(30/child) Cloth Diaper Kit (s…" at bounding box center [486, 508] width 435 height 34
click at [799, 510] on input "Quantity" at bounding box center [846, 508] width 243 height 34
type input "500"
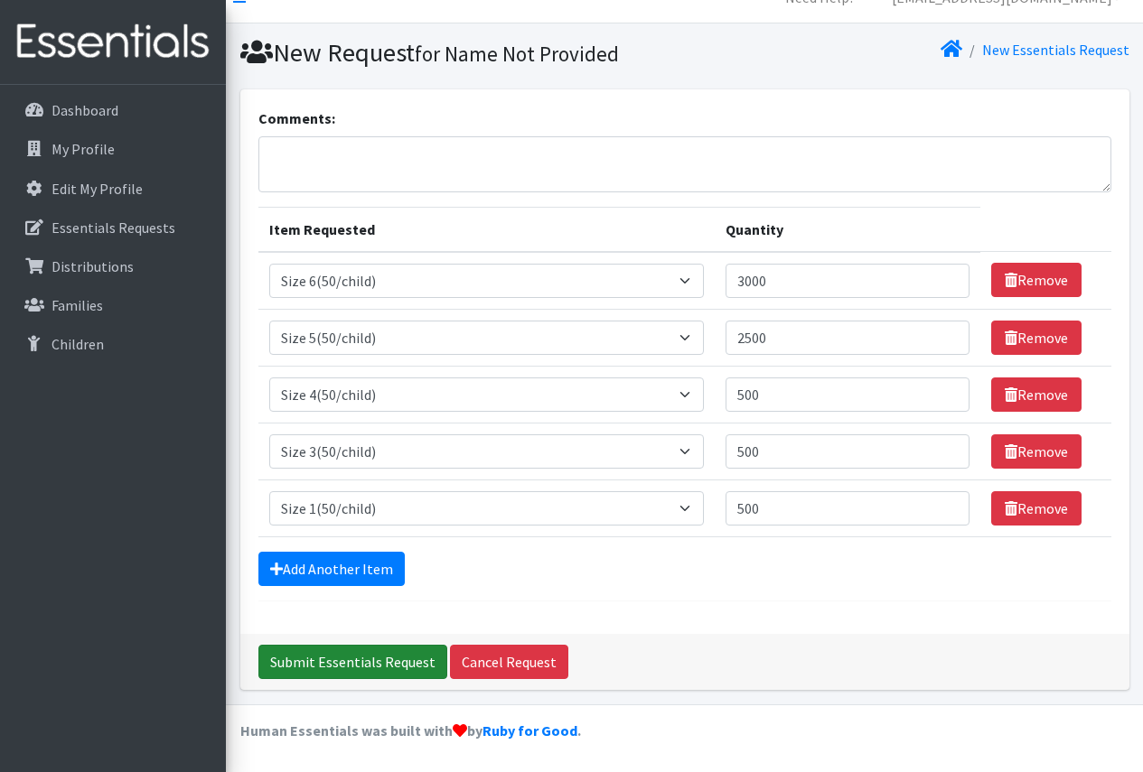
click at [307, 658] on input "Submit Essentials Request" at bounding box center [352, 662] width 189 height 34
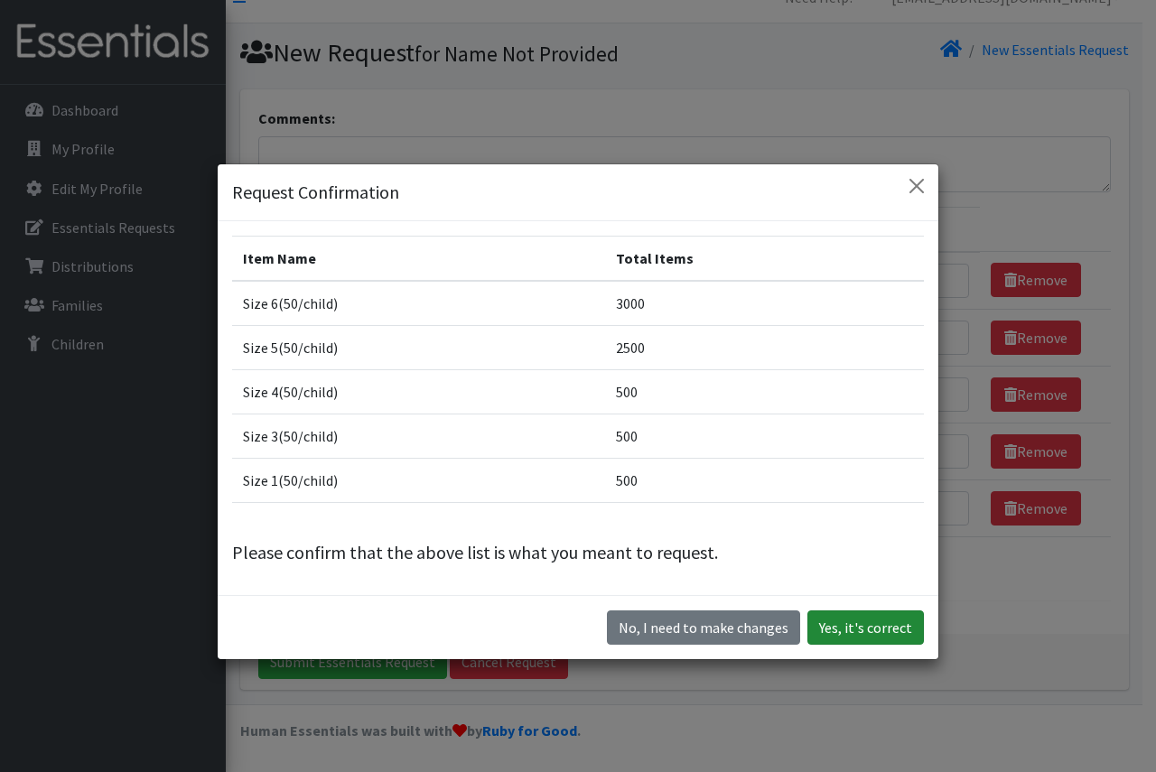
click at [867, 625] on button "Yes, it's correct" at bounding box center [866, 628] width 117 height 34
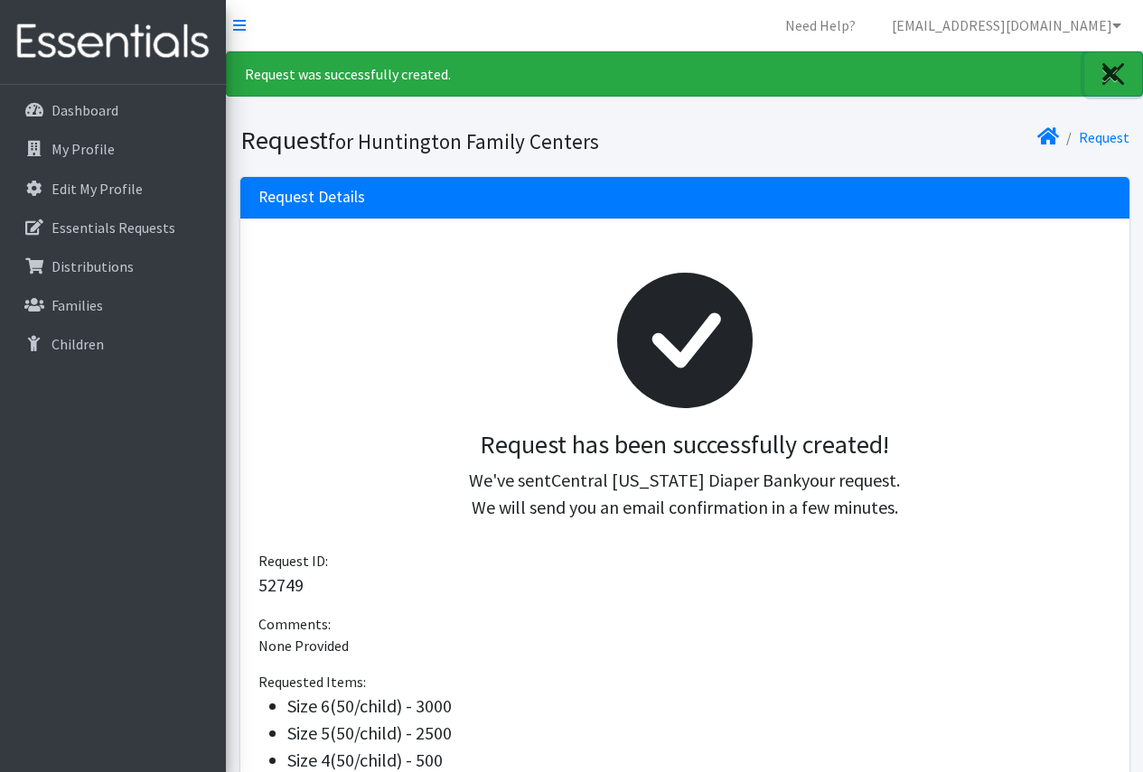
click at [1107, 72] on icon "Close" at bounding box center [1109, 74] width 15 height 22
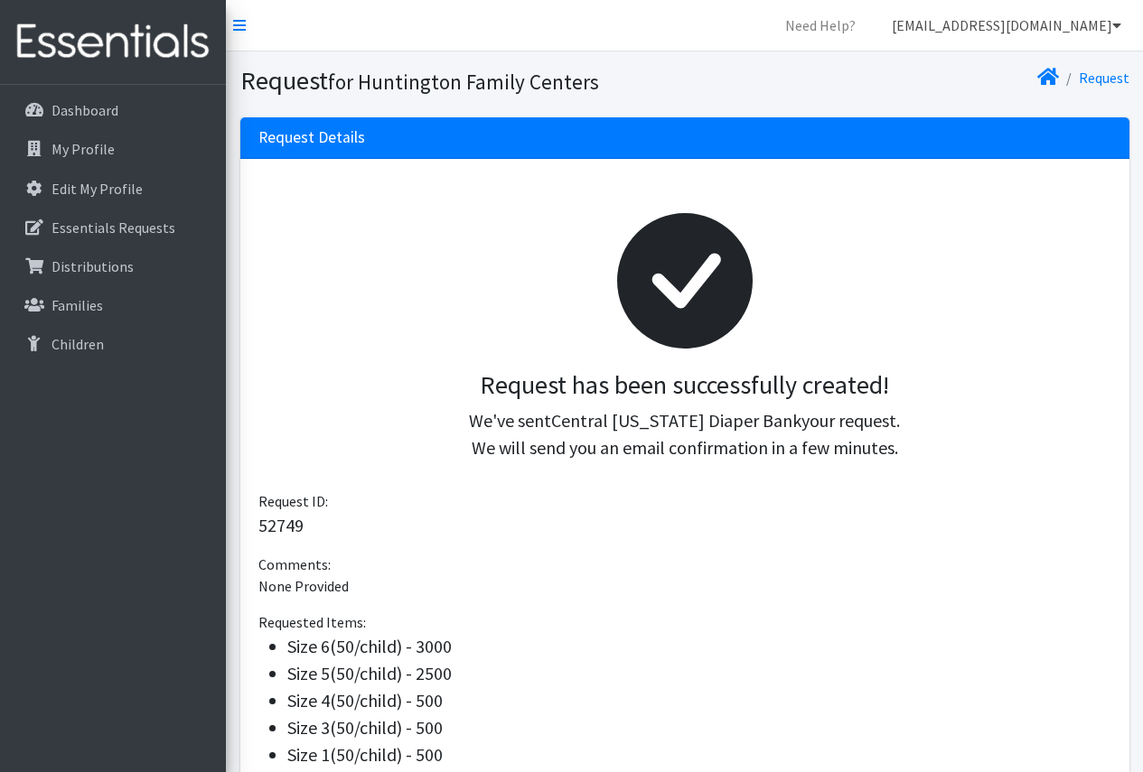
click at [1116, 20] on icon at bounding box center [1116, 25] width 9 height 14
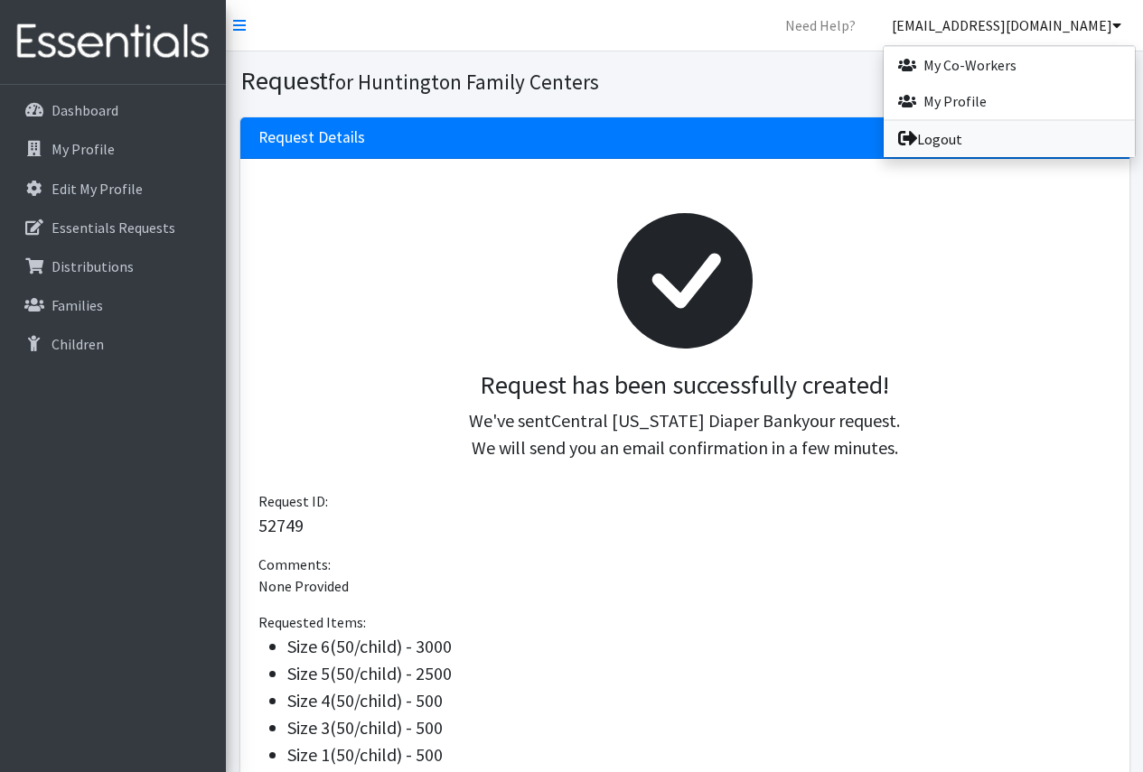
click at [936, 144] on link "Logout" at bounding box center [1008, 139] width 251 height 36
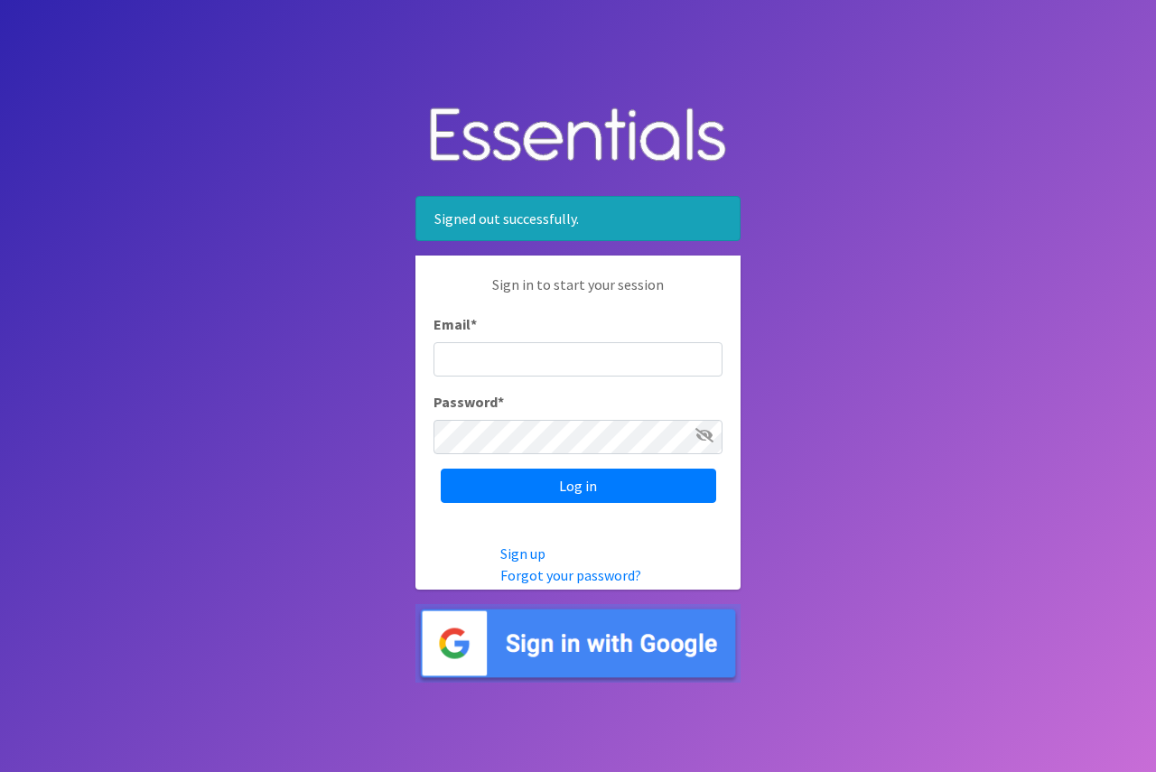
click at [446, 365] on input "Email *" at bounding box center [578, 359] width 289 height 34
type input "[EMAIL_ADDRESS][DOMAIN_NAME]"
click at [551, 574] on link "Forgot your password?" at bounding box center [570, 575] width 141 height 18
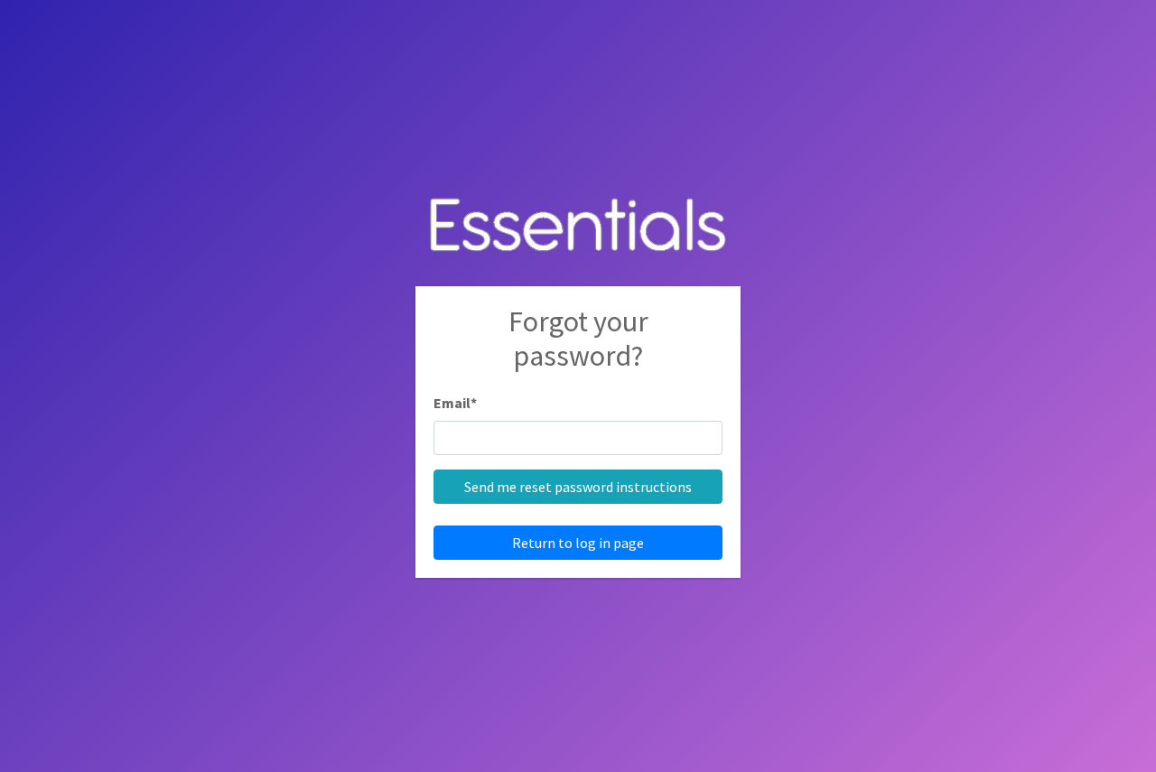
click at [490, 435] on input "Email *" at bounding box center [578, 438] width 289 height 34
type input "[EMAIL_ADDRESS][DOMAIN_NAME]"
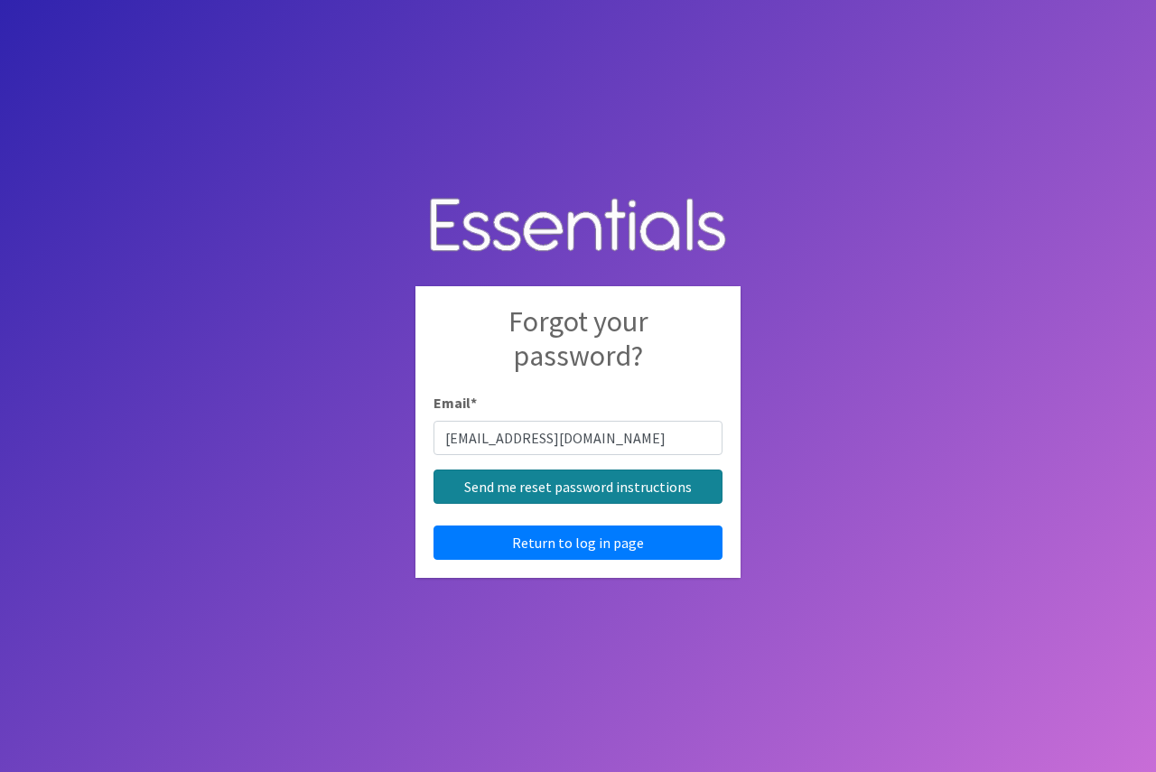
click at [526, 487] on input "Send me reset password instructions" at bounding box center [578, 487] width 289 height 34
